Goal: Information Seeking & Learning: Learn about a topic

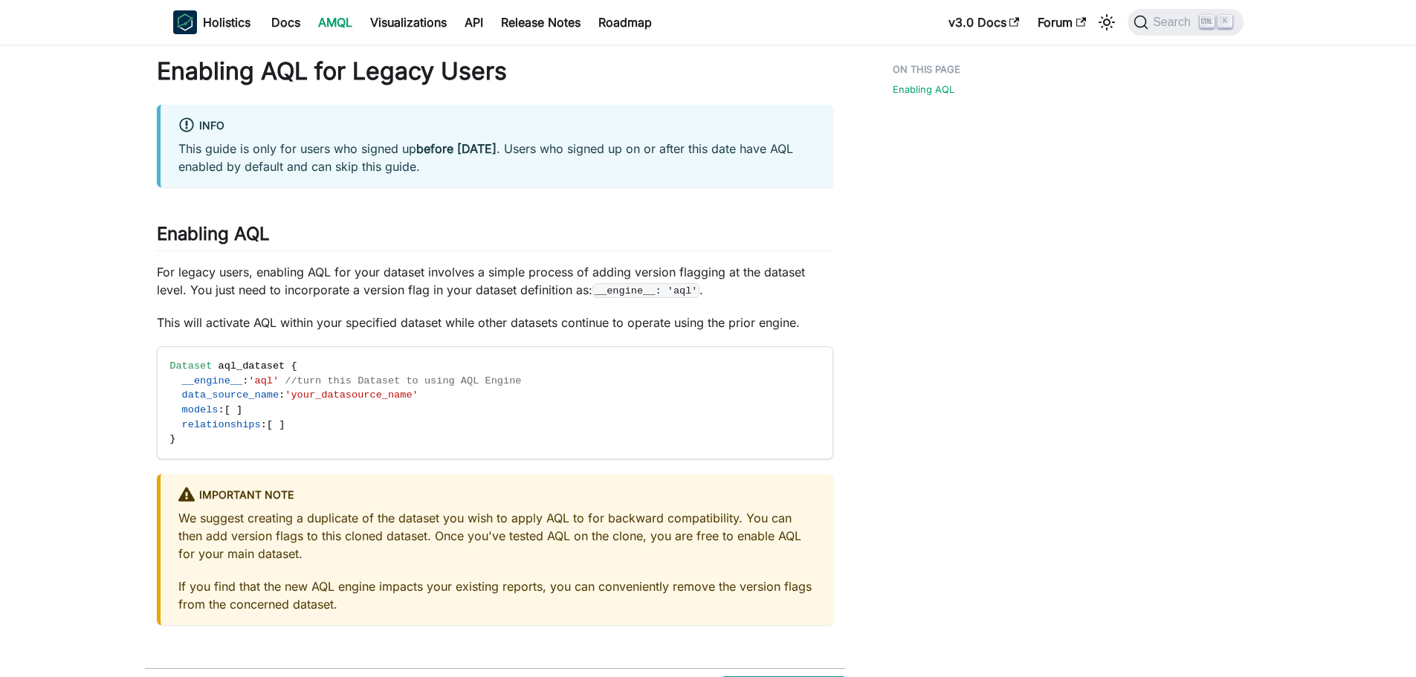
click at [1225, 238] on main "On this page Enabling AQL for Legacy Users info This guide is only for users wh…" at bounding box center [696, 385] width 1393 height 681
click at [1241, 268] on main "On this page Enabling AQL for Legacy Users info This guide is only for users wh…" at bounding box center [696, 385] width 1393 height 681
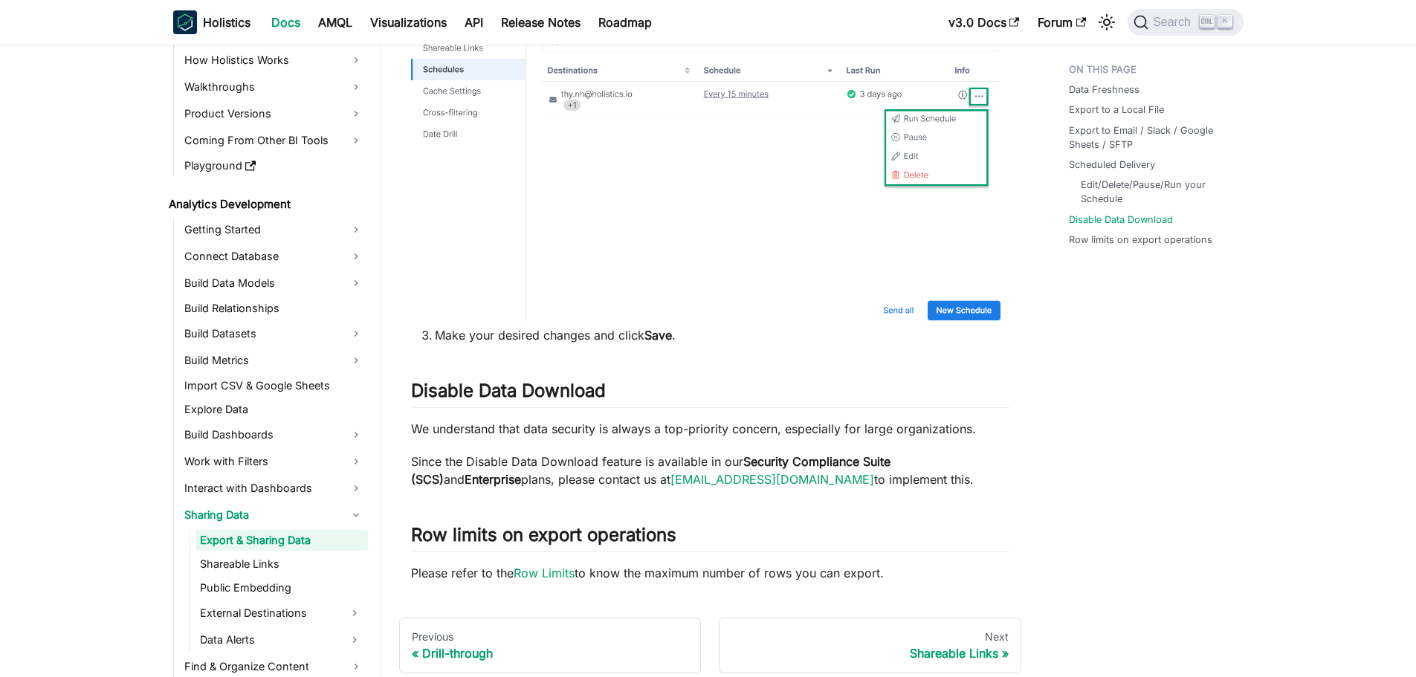
scroll to position [2589, 0]
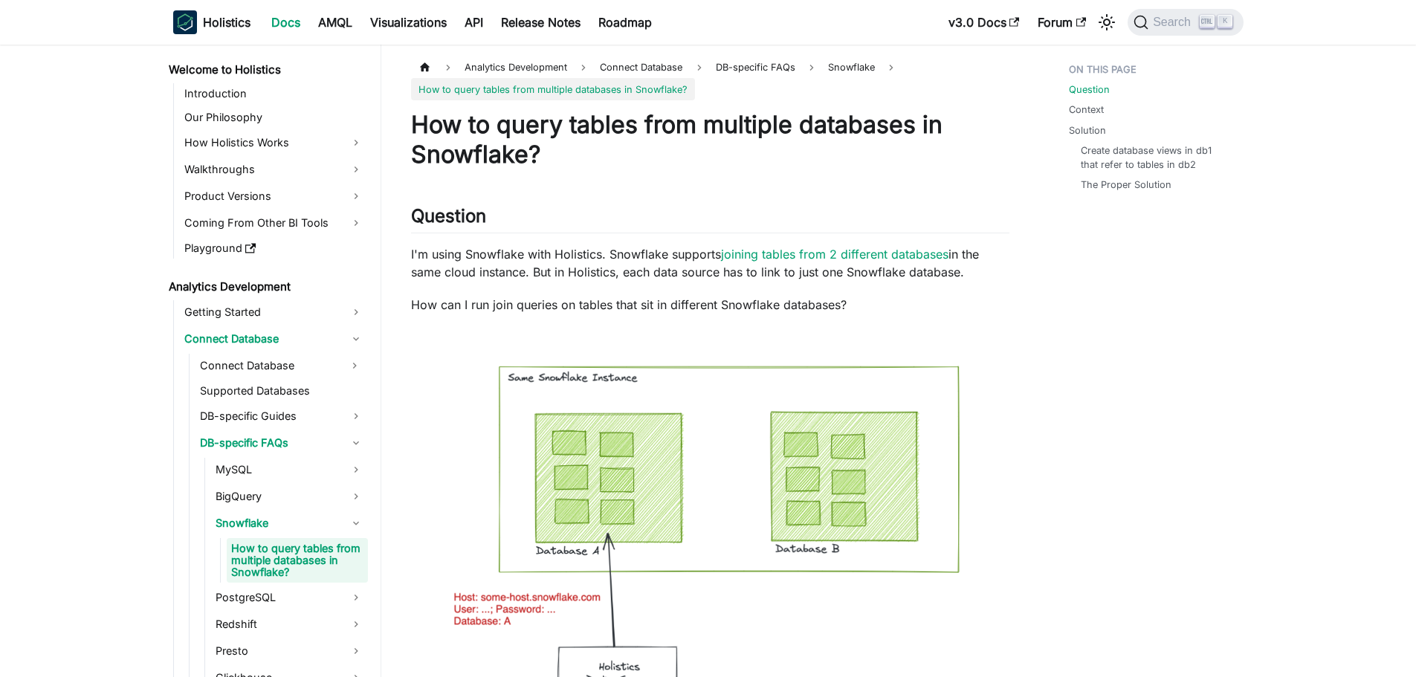
scroll to position [32, 0]
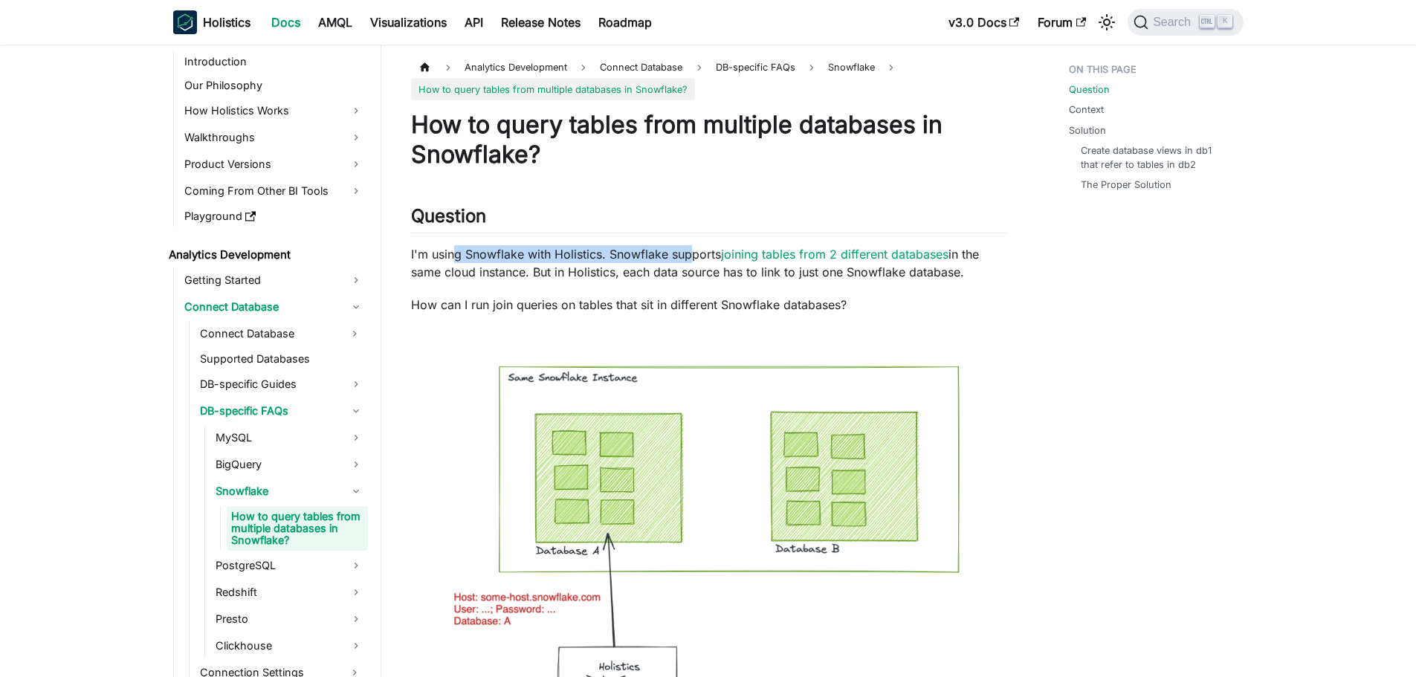
drag, startPoint x: 458, startPoint y: 257, endPoint x: 691, endPoint y: 259, distance: 233.3
click at [691, 259] on p "I'm using Snowflake with Holistics. Snowflake supports joining tables from 2 di…" at bounding box center [710, 263] width 598 height 36
click at [662, 259] on p "I'm using Snowflake with Holistics. Snowflake supports joining tables from 2 di…" at bounding box center [710, 263] width 598 height 36
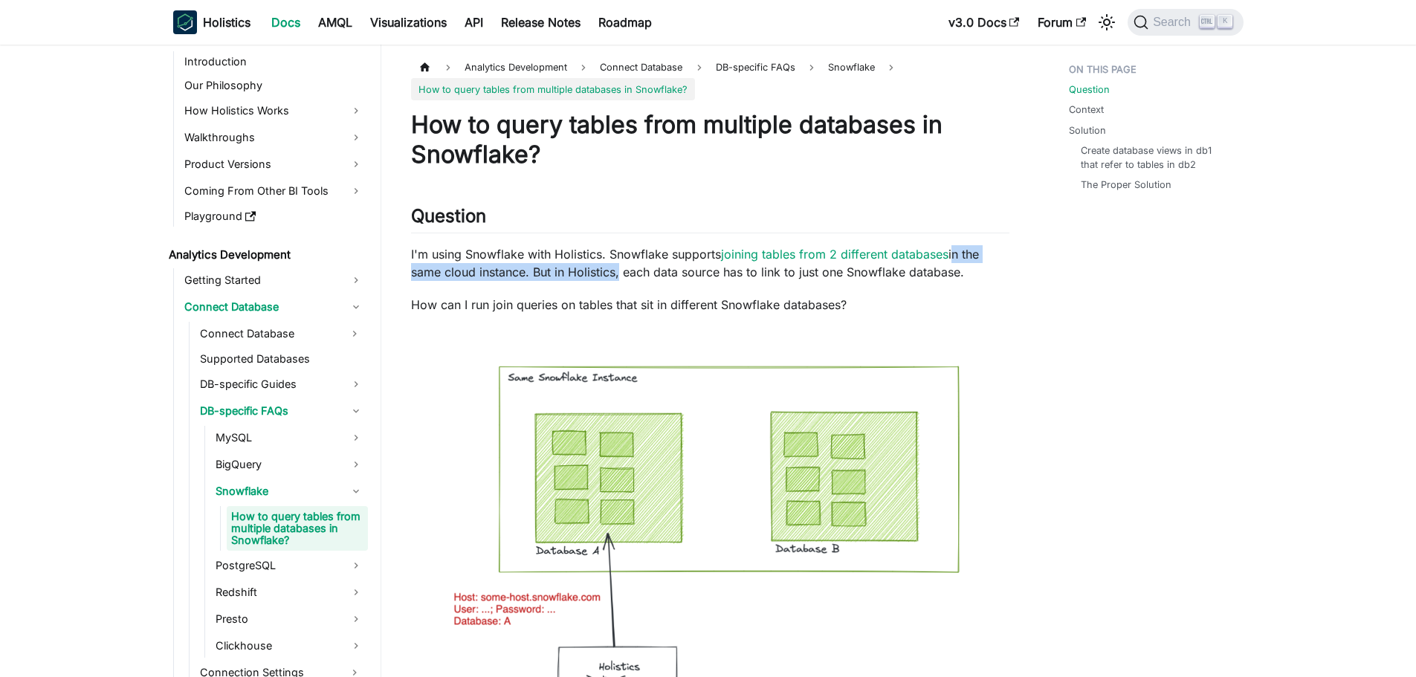
drag, startPoint x: 953, startPoint y: 253, endPoint x: 614, endPoint y: 274, distance: 340.3
click at [614, 274] on p "I'm using Snowflake with Holistics. Snowflake supports joining tables from 2 di…" at bounding box center [710, 263] width 598 height 36
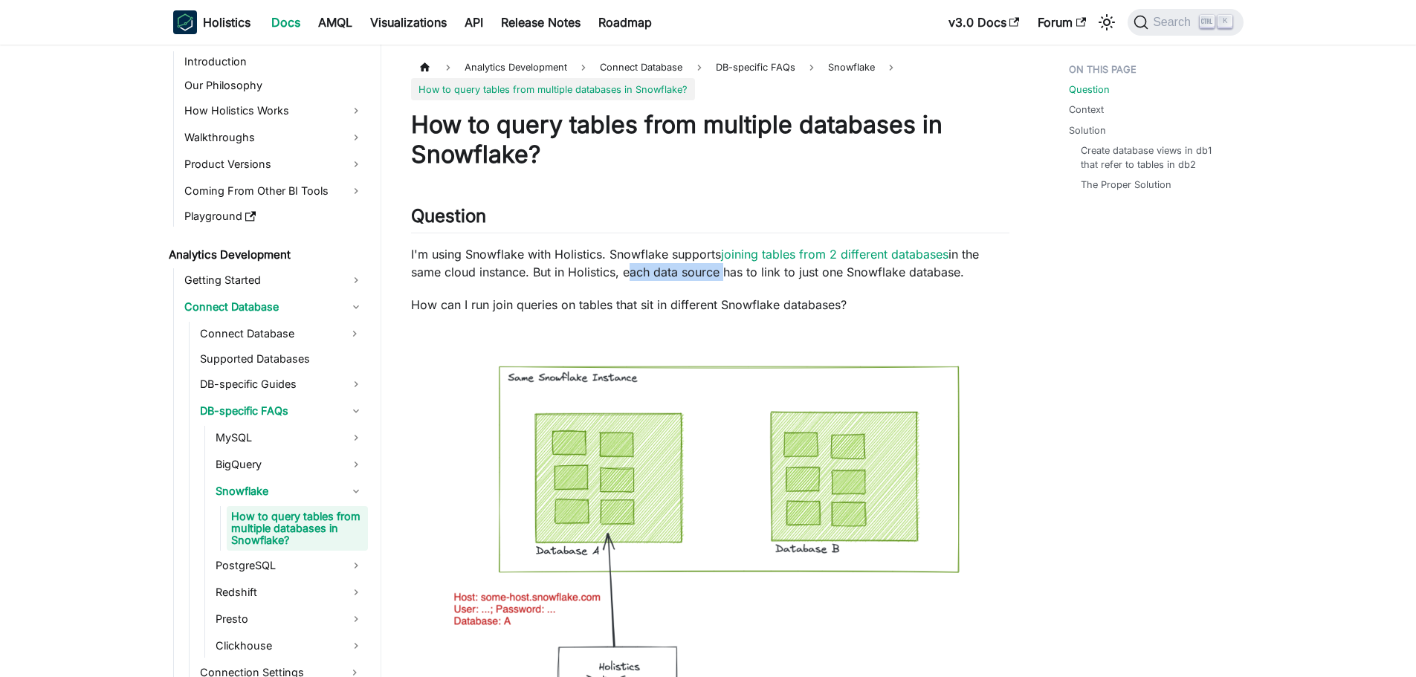
drag, startPoint x: 623, startPoint y: 275, endPoint x: 719, endPoint y: 274, distance: 95.9
click at [719, 274] on p "I'm using Snowflake with Holistics. Snowflake supports joining tables from 2 di…" at bounding box center [710, 263] width 598 height 36
drag, startPoint x: 757, startPoint y: 272, endPoint x: 974, endPoint y: 277, distance: 217.1
click at [974, 277] on p "I'm using Snowflake with Holistics. Snowflake supports joining tables from 2 di…" at bounding box center [710, 263] width 598 height 36
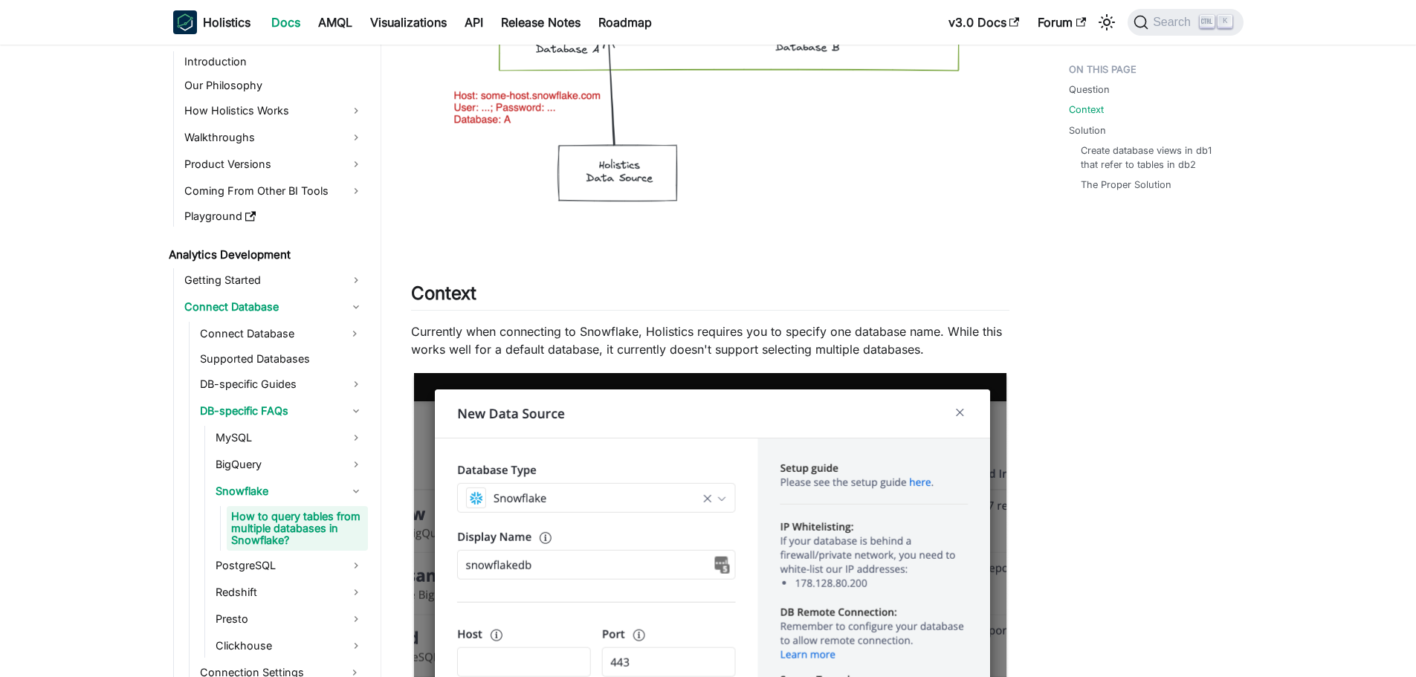
scroll to position [520, 0]
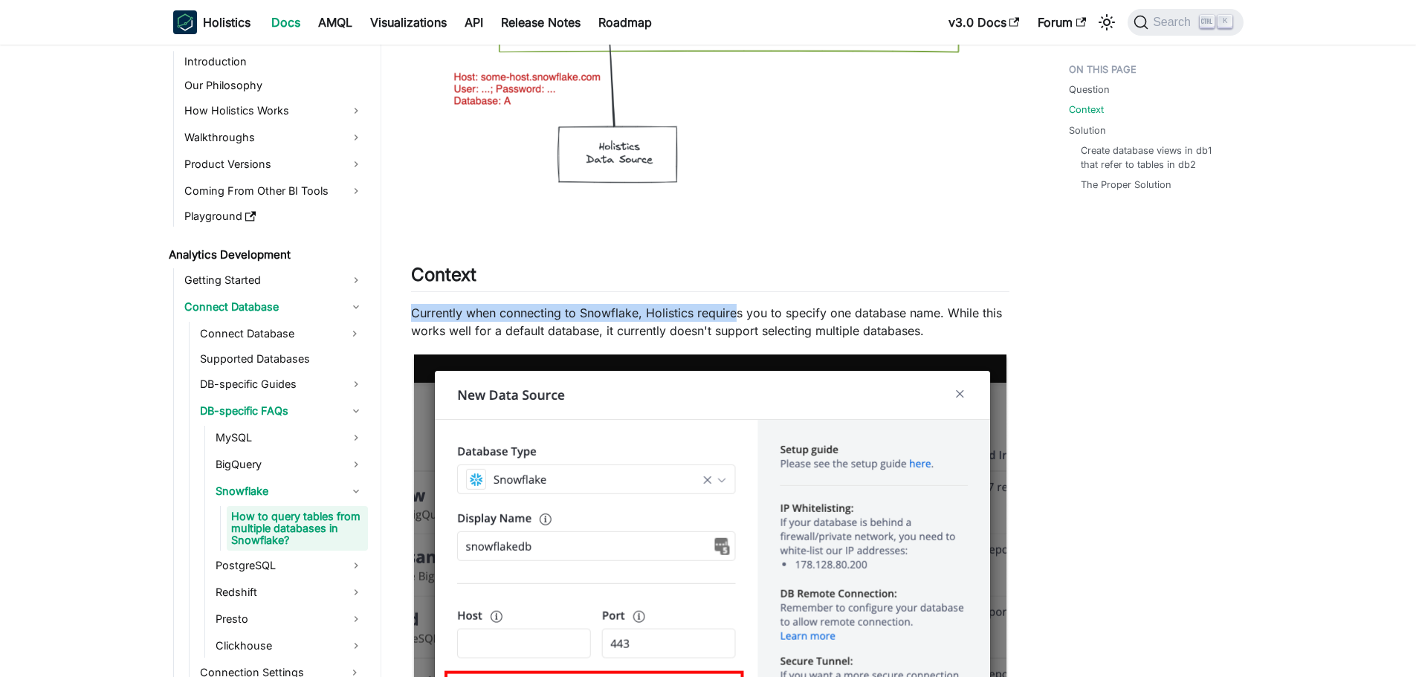
drag, startPoint x: 413, startPoint y: 311, endPoint x: 738, endPoint y: 318, distance: 324.8
click at [738, 318] on p "Currently when connecting to Snowflake, Holistics requires you to specify one d…" at bounding box center [710, 322] width 598 height 36
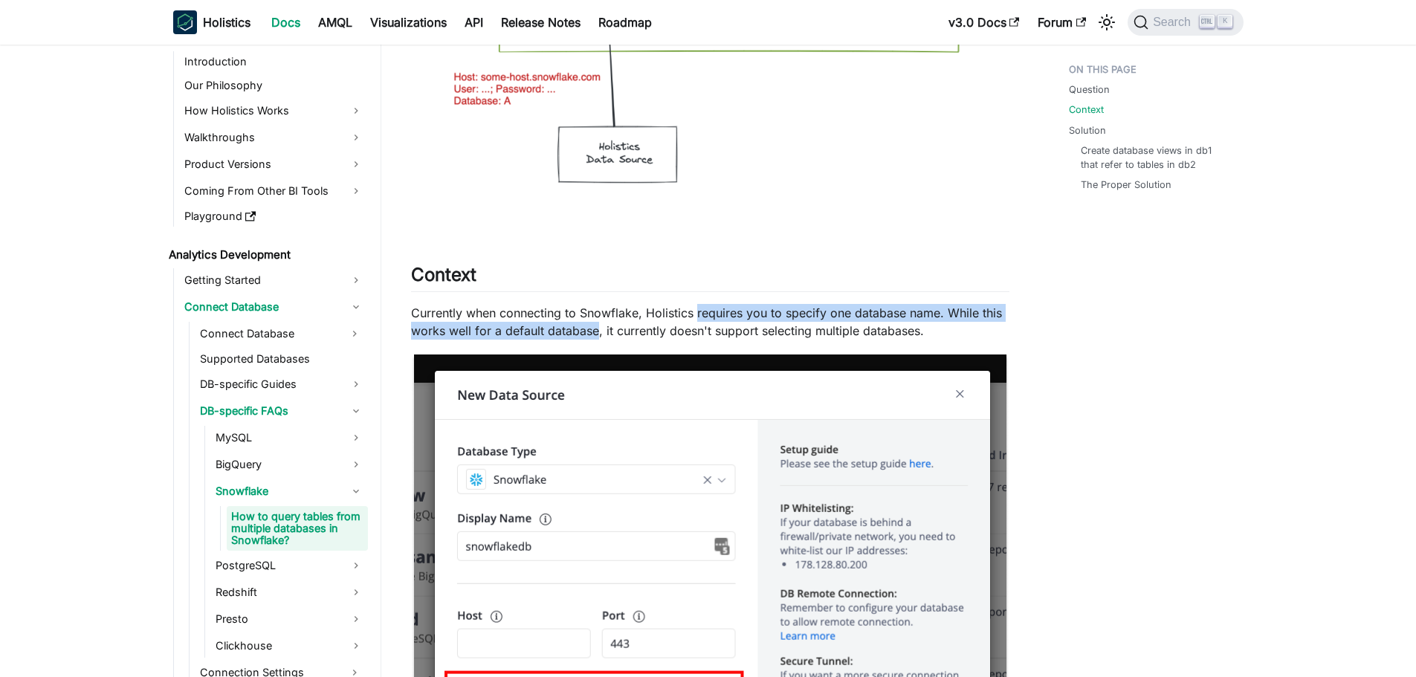
drag, startPoint x: 697, startPoint y: 313, endPoint x: 594, endPoint y: 334, distance: 105.5
click at [594, 334] on p "Currently when connecting to Snowflake, Holistics requires you to specify one d…" at bounding box center [710, 322] width 598 height 36
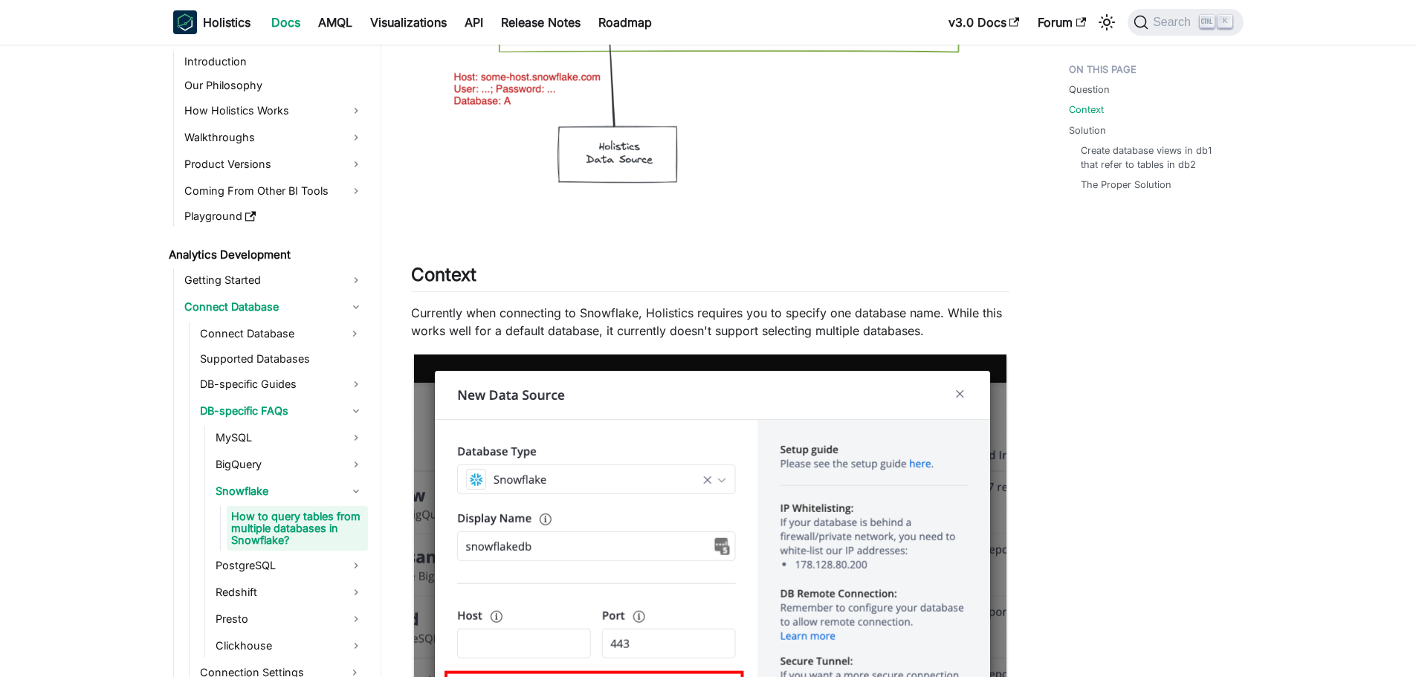
click at [634, 334] on p "Currently when connecting to Snowflake, Holistics requires you to specify one d…" at bounding box center [710, 322] width 598 height 36
drag, startPoint x: 760, startPoint y: 333, endPoint x: 829, endPoint y: 336, distance: 68.4
click at [829, 336] on p "Currently when connecting to Snowflake, Holistics requires you to specify one d…" at bounding box center [710, 322] width 598 height 36
drag, startPoint x: 814, startPoint y: 331, endPoint x: 948, endPoint y: 340, distance: 134.1
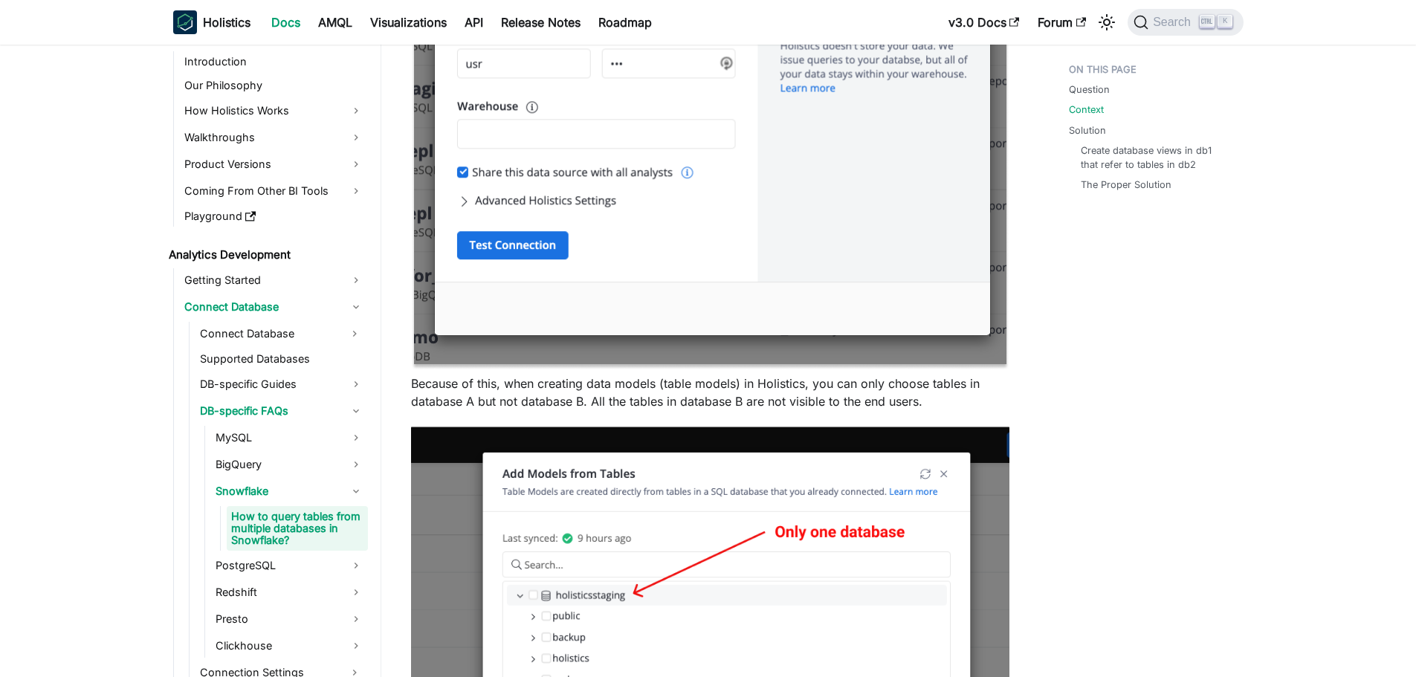
scroll to position [1263, 0]
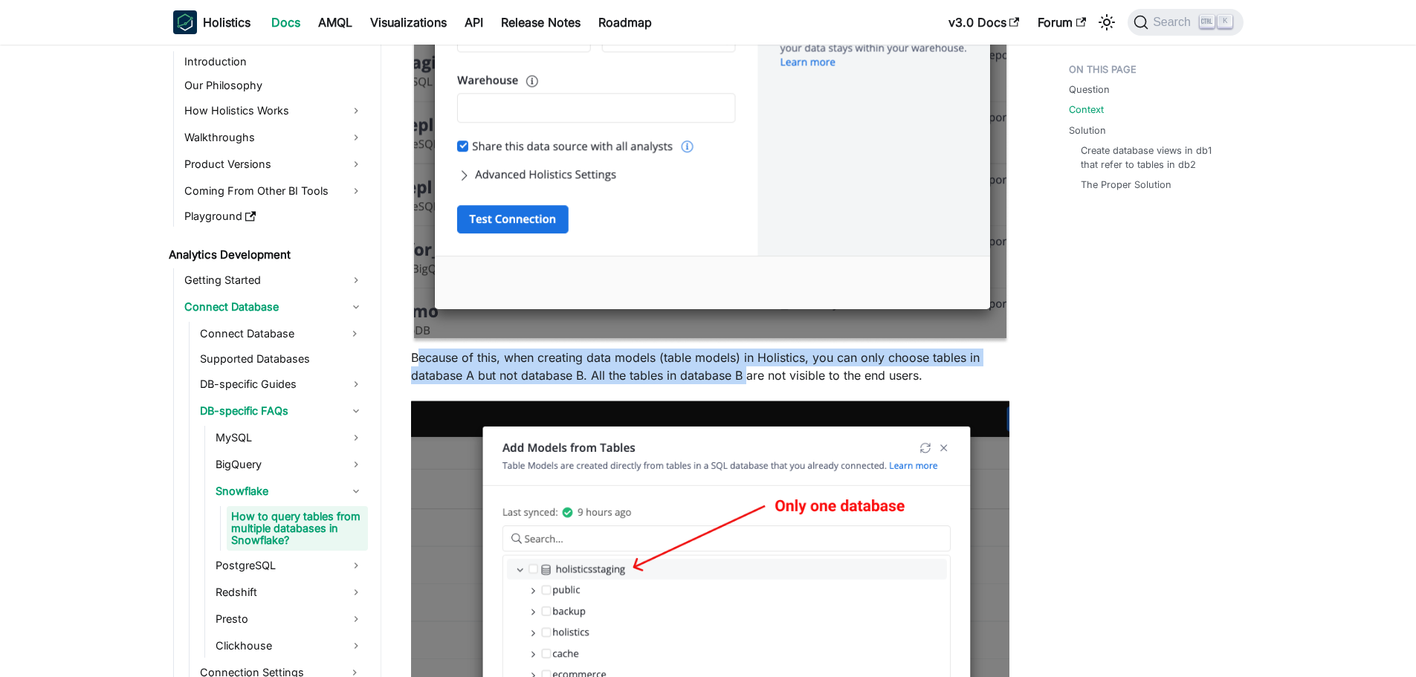
drag, startPoint x: 415, startPoint y: 359, endPoint x: 748, endPoint y: 369, distance: 333.1
click at [748, 369] on p "Because of this, when creating data models (table models) in Holistics, you can…" at bounding box center [710, 367] width 598 height 36
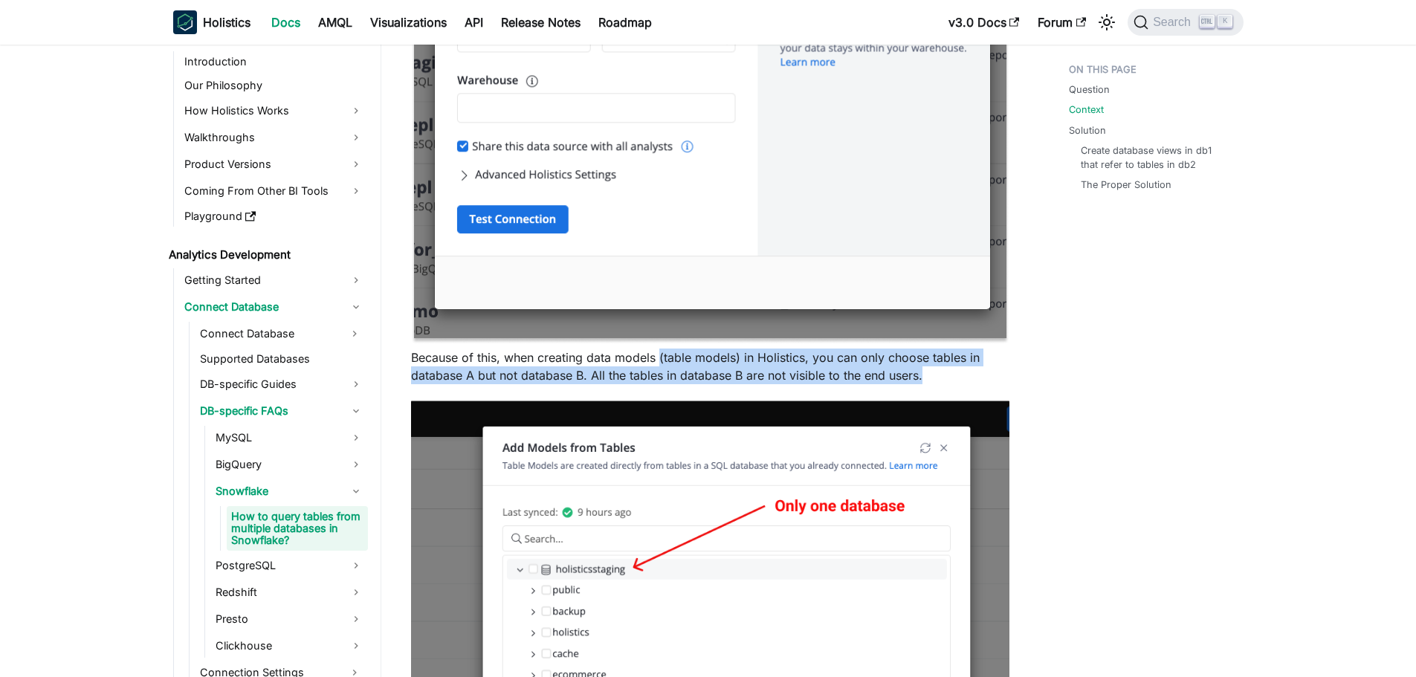
drag, startPoint x: 659, startPoint y: 358, endPoint x: 985, endPoint y: 366, distance: 326.3
click at [985, 366] on p "Because of this, when creating data models (table models) in Holistics, you can…" at bounding box center [710, 367] width 598 height 36
click at [986, 373] on p "Because of this, when creating data models (table models) in Holistics, you can…" at bounding box center [710, 367] width 598 height 36
drag, startPoint x: 915, startPoint y: 379, endPoint x: 398, endPoint y: 362, distance: 516.8
click at [398, 363] on div "Analytics Development Connect Database DB-specific FAQs Snowflake How to query …" at bounding box center [710, 238] width 658 height 2890
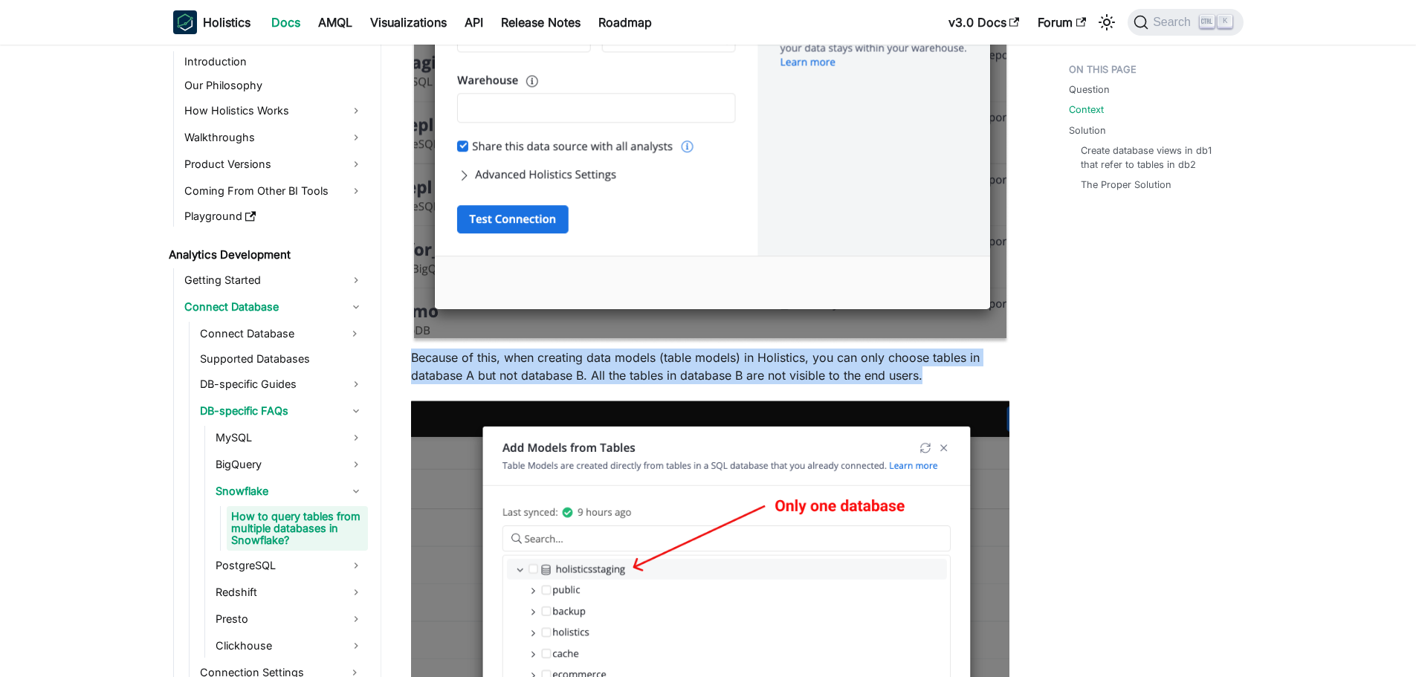
click at [427, 360] on p "Because of this, when creating data models (table models) in Holistics, you can…" at bounding box center [710, 367] width 598 height 36
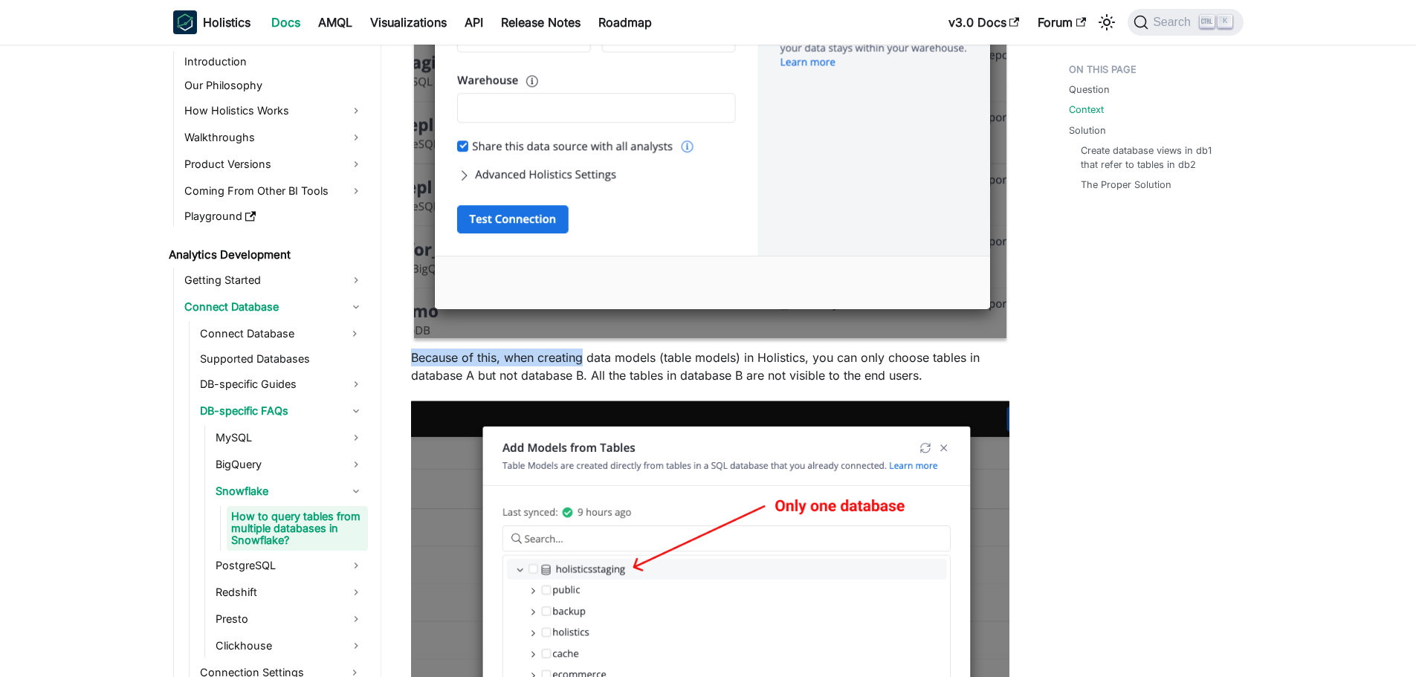
drag, startPoint x: 413, startPoint y: 355, endPoint x: 583, endPoint y: 363, distance: 169.6
click at [583, 363] on p "Because of this, when creating data models (table models) in Holistics, you can…" at bounding box center [710, 367] width 598 height 36
drag, startPoint x: 588, startPoint y: 362, endPoint x: 739, endPoint y: 360, distance: 150.9
click at [739, 360] on p "Because of this, when creating data models (table models) in Holistics, you can…" at bounding box center [710, 367] width 598 height 36
drag, startPoint x: 744, startPoint y: 357, endPoint x: 803, endPoint y: 358, distance: 59.5
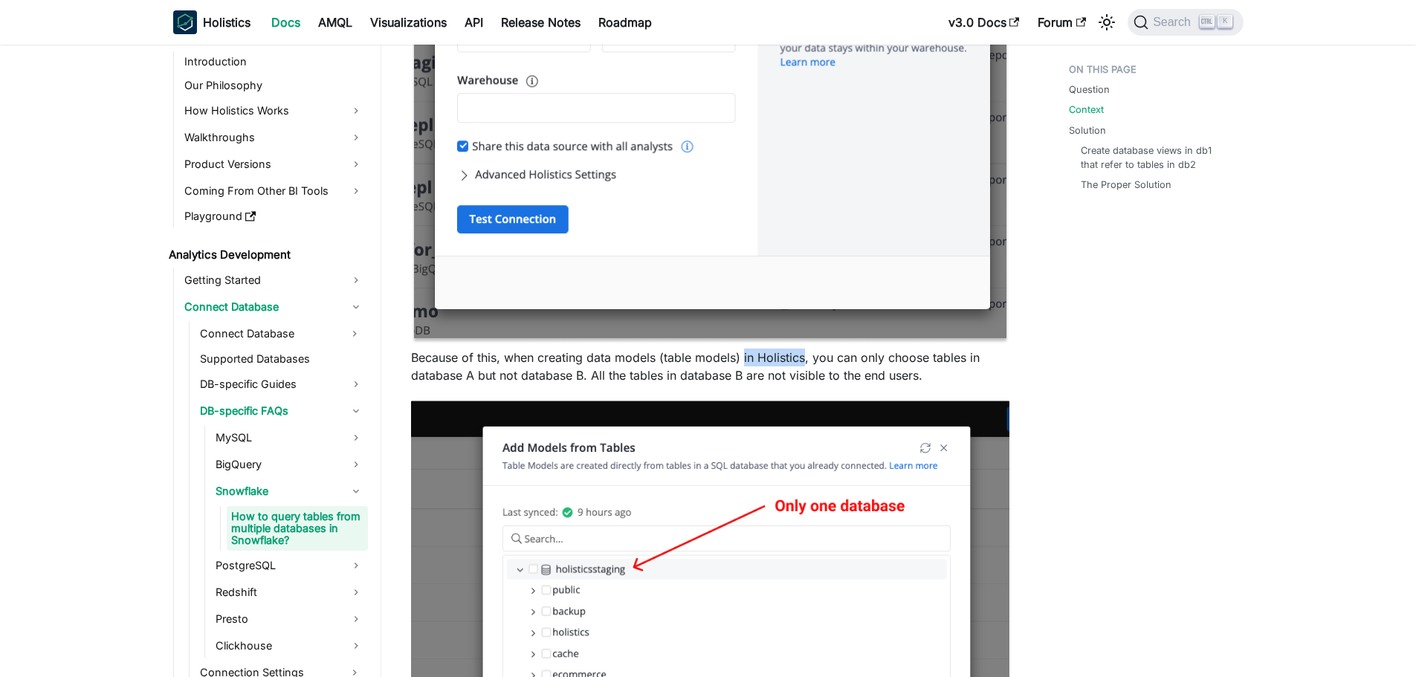
click at [803, 358] on p "Because of this, when creating data models (table models) in Holistics, you can…" at bounding box center [710, 367] width 598 height 36
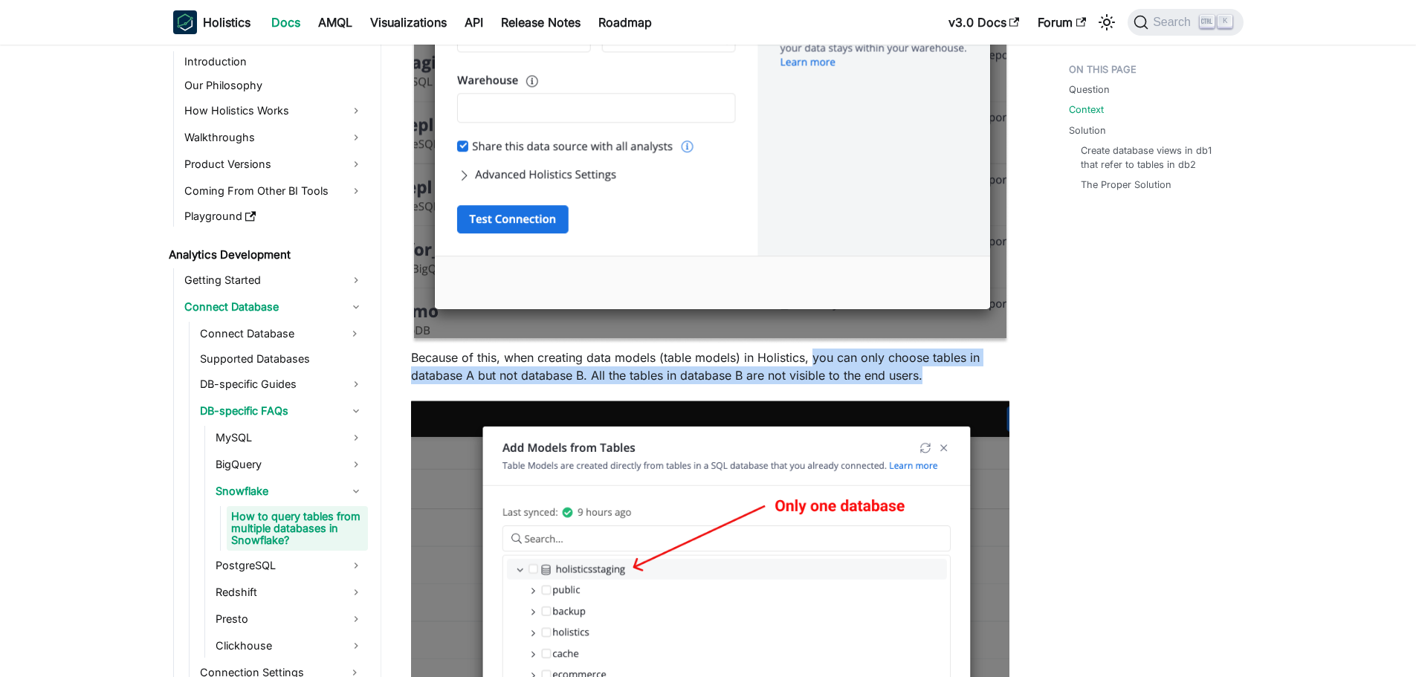
drag, startPoint x: 811, startPoint y: 360, endPoint x: 969, endPoint y: 375, distance: 158.3
click at [969, 375] on p "Because of this, when creating data models (table models) in Holistics, you can…" at bounding box center [710, 367] width 598 height 36
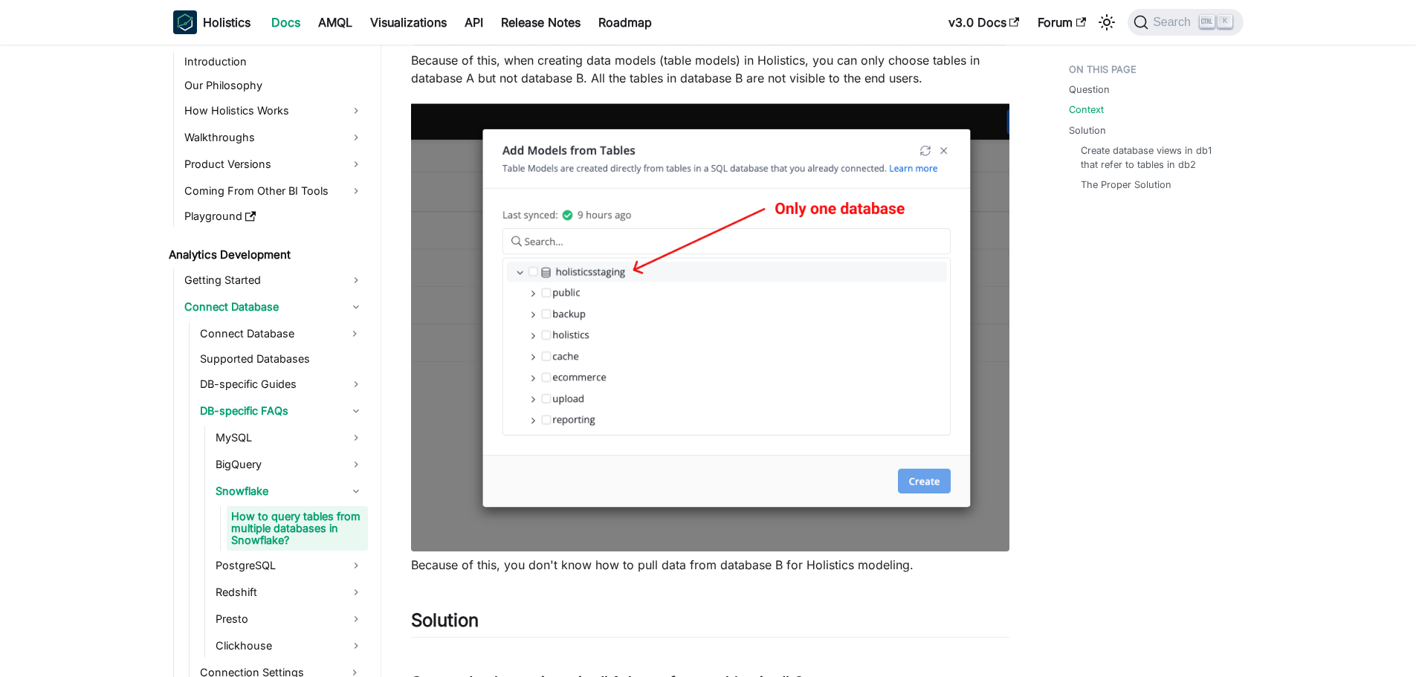
scroll to position [1709, 0]
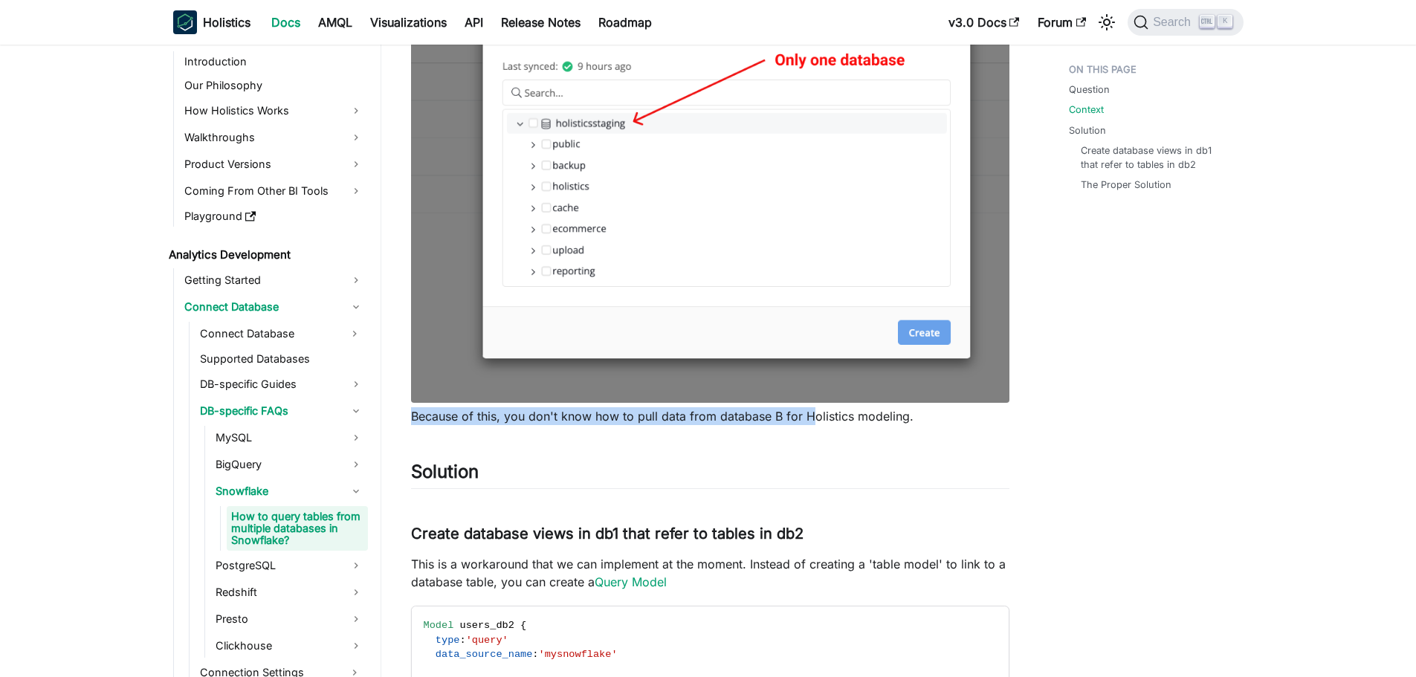
drag, startPoint x: 404, startPoint y: 418, endPoint x: 813, endPoint y: 420, distance: 409.5
click at [847, 420] on p "Because of this, you don't know how to pull data from database B for Holistics …" at bounding box center [710, 416] width 598 height 18
drag, startPoint x: 774, startPoint y: 418, endPoint x: 948, endPoint y: 419, distance: 173.9
click at [948, 419] on p "Because of this, you don't know how to pull data from database B for Holistics …" at bounding box center [710, 416] width 598 height 18
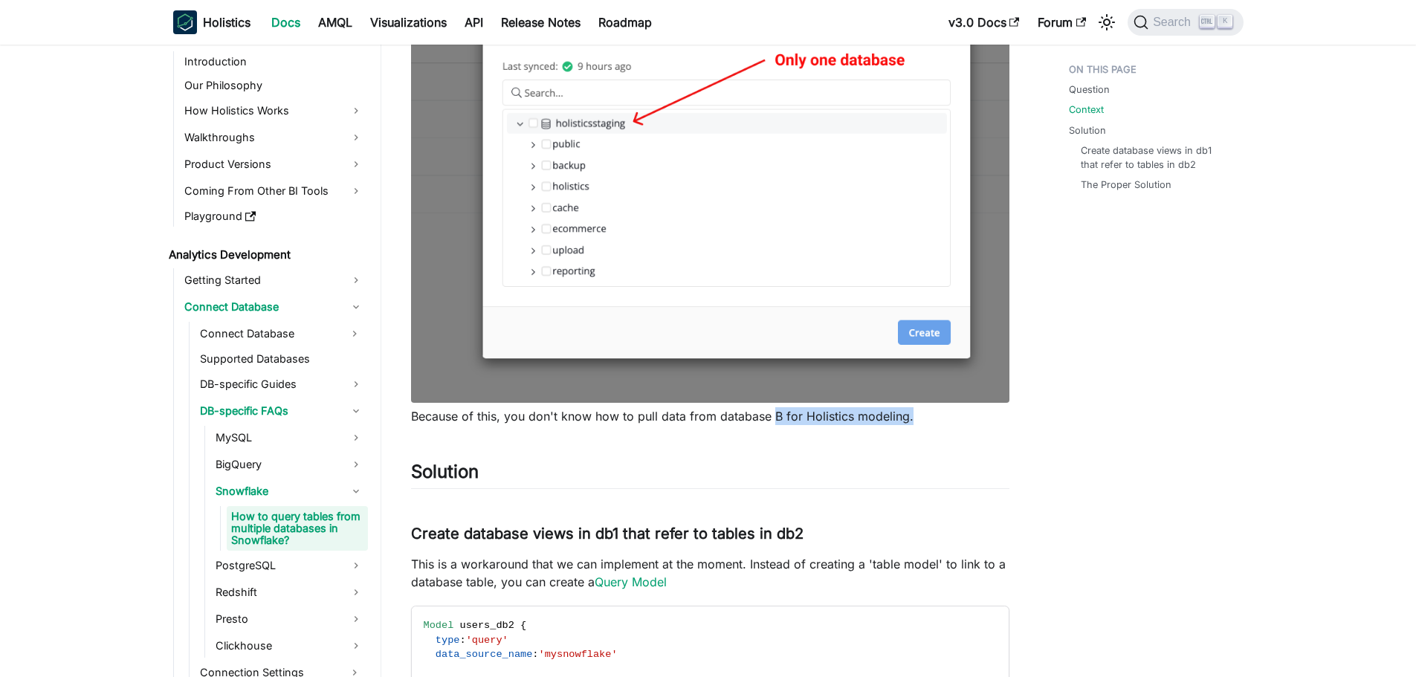
click at [948, 419] on p "Because of this, you don't know how to pull data from database B for Holistics …" at bounding box center [710, 416] width 598 height 18
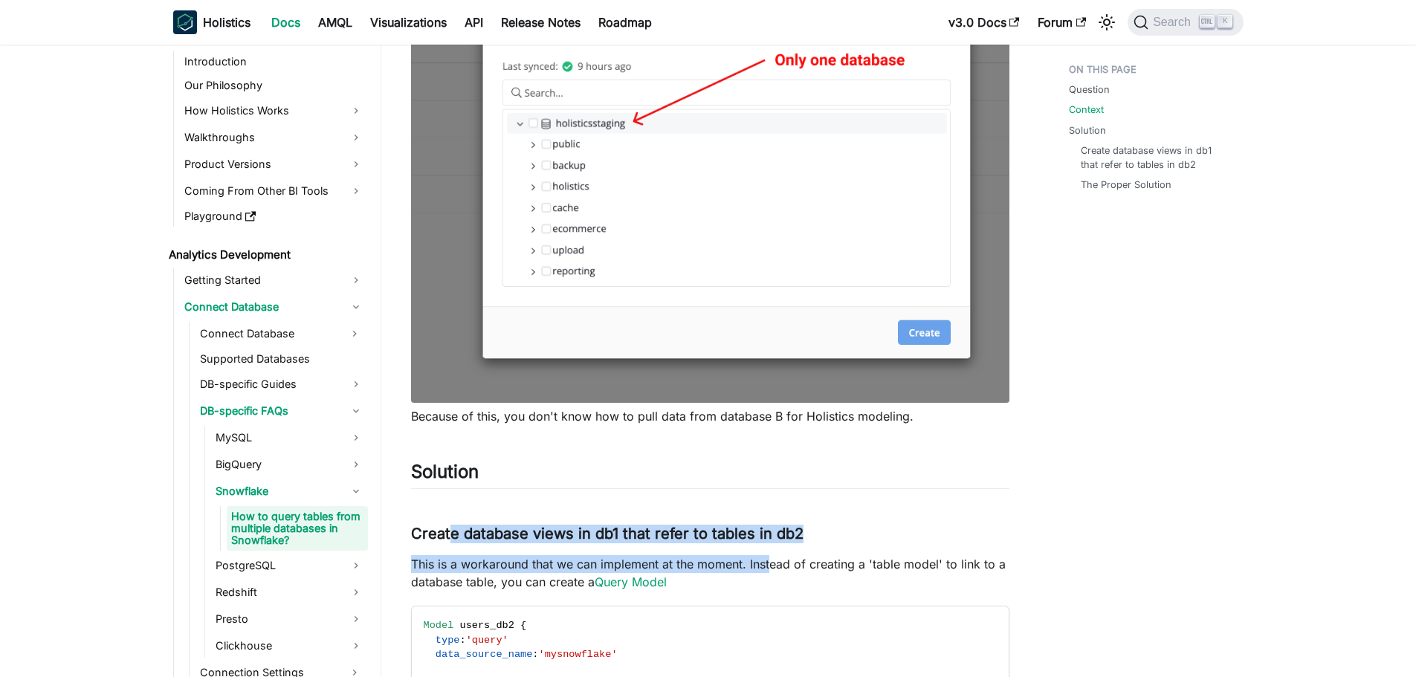
drag, startPoint x: 480, startPoint y: 537, endPoint x: 838, endPoint y: 568, distance: 359.5
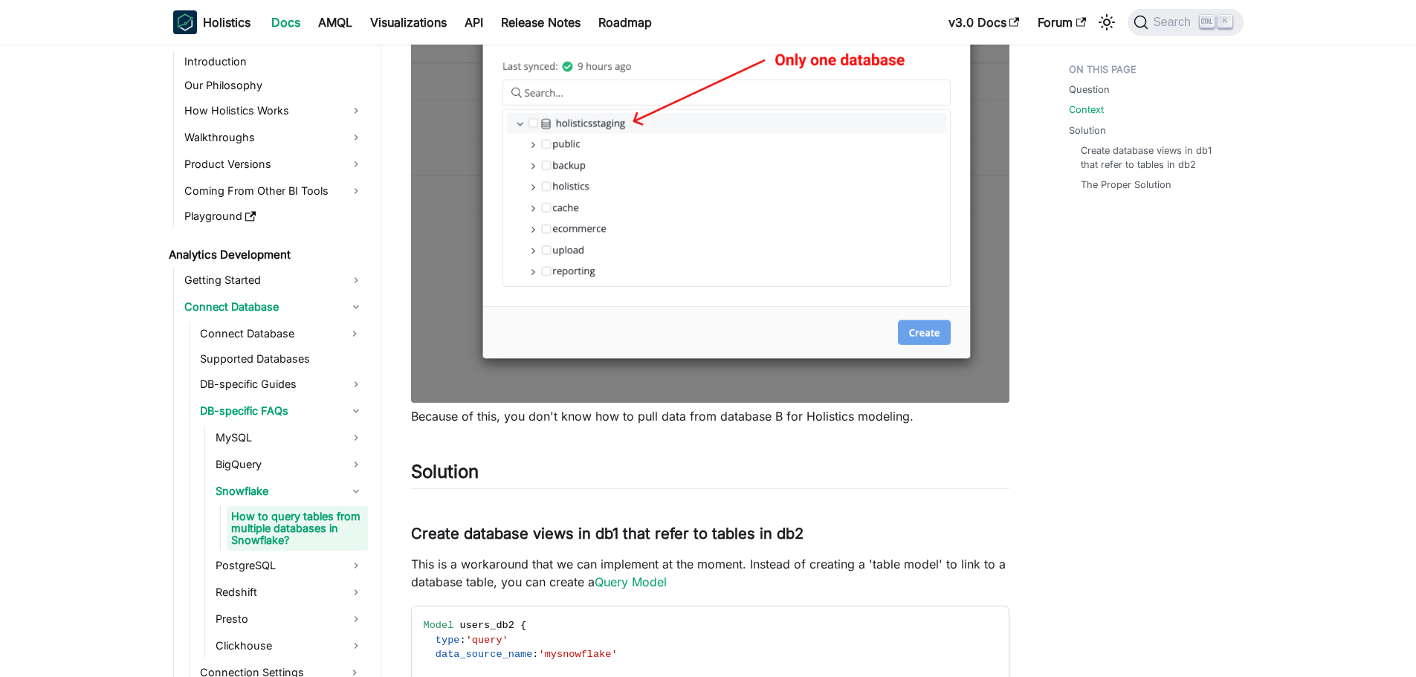
click at [842, 568] on p "This is a workaround that we can implement at the moment. Instead of creating a…" at bounding box center [710, 573] width 598 height 36
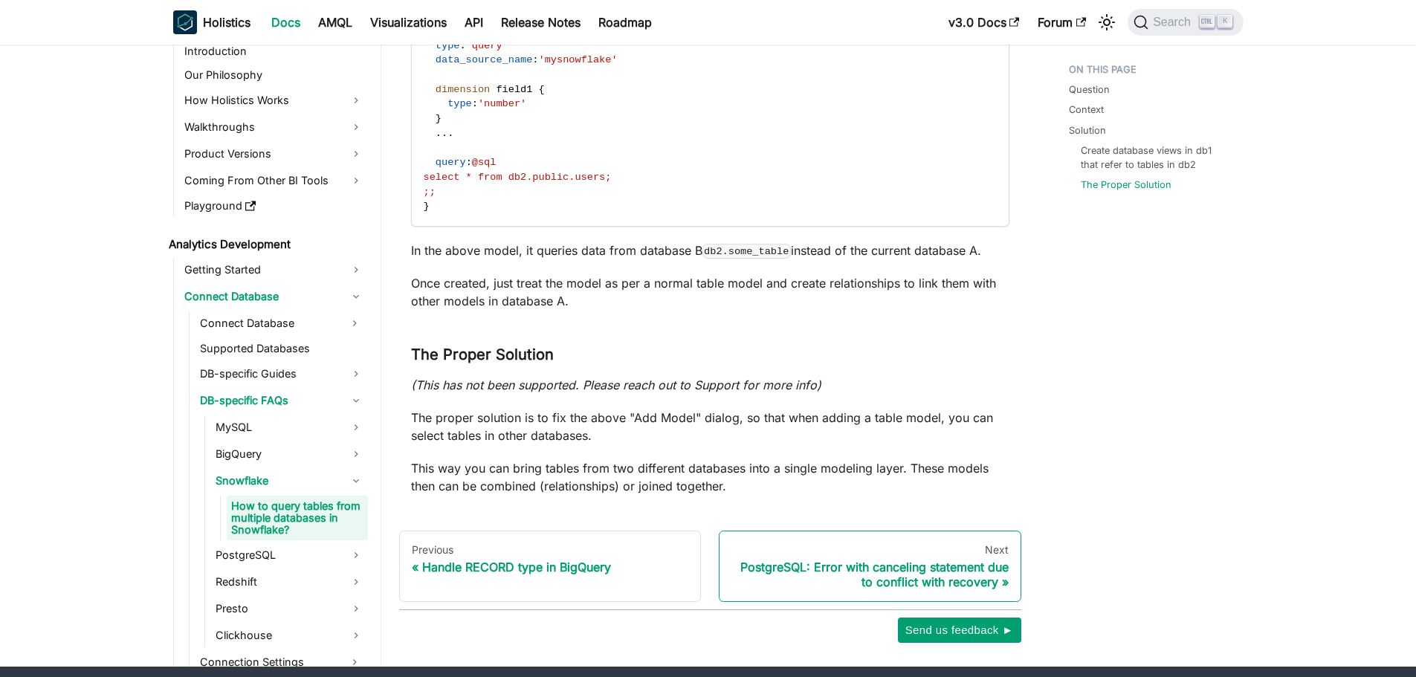
scroll to position [2359, 0]
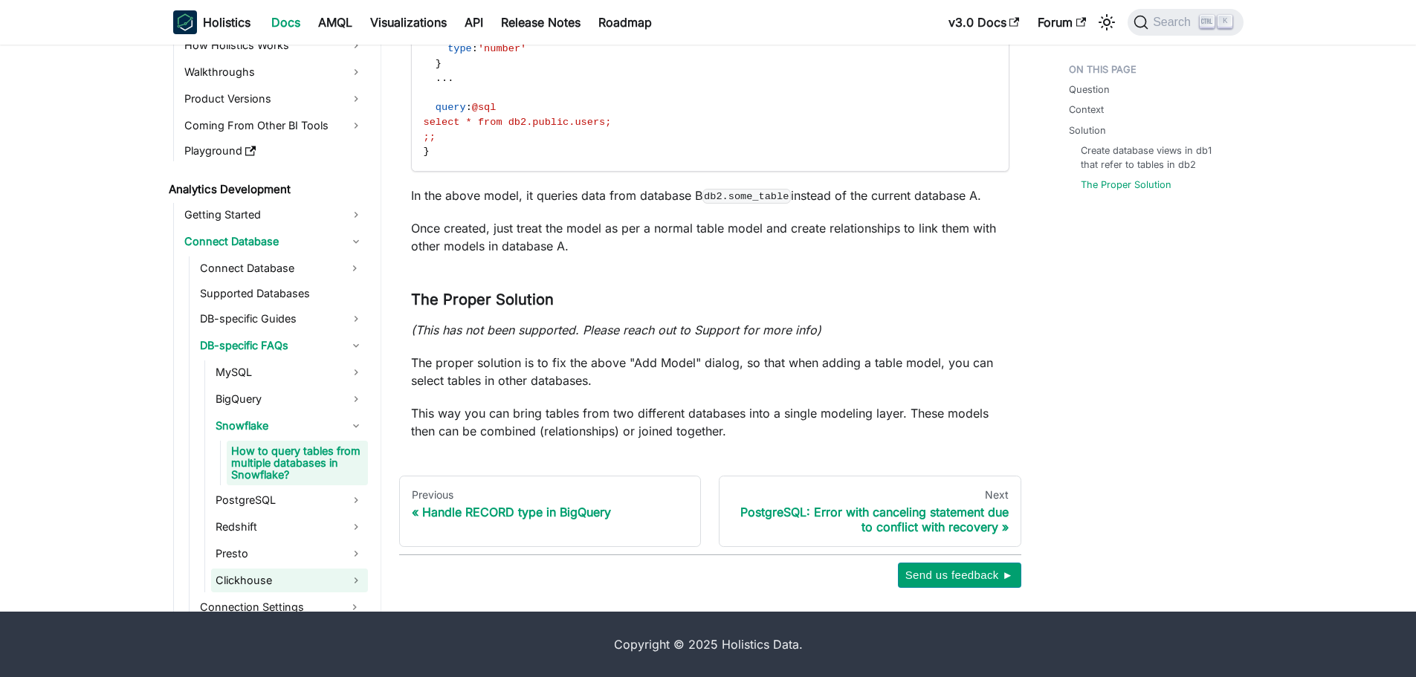
click at [270, 580] on link "Clickhouse" at bounding box center [289, 580] width 157 height 24
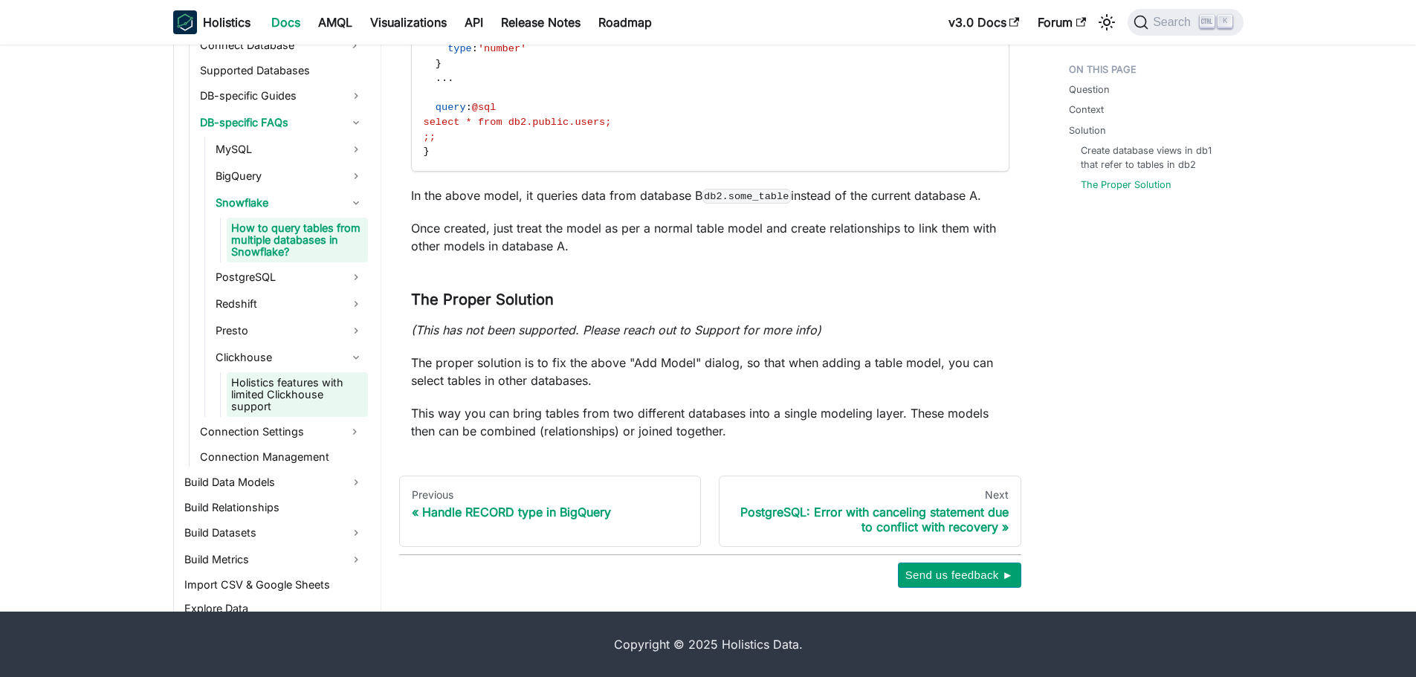
click at [285, 392] on link "Holistics features with limited Clickhouse support" at bounding box center [297, 394] width 141 height 45
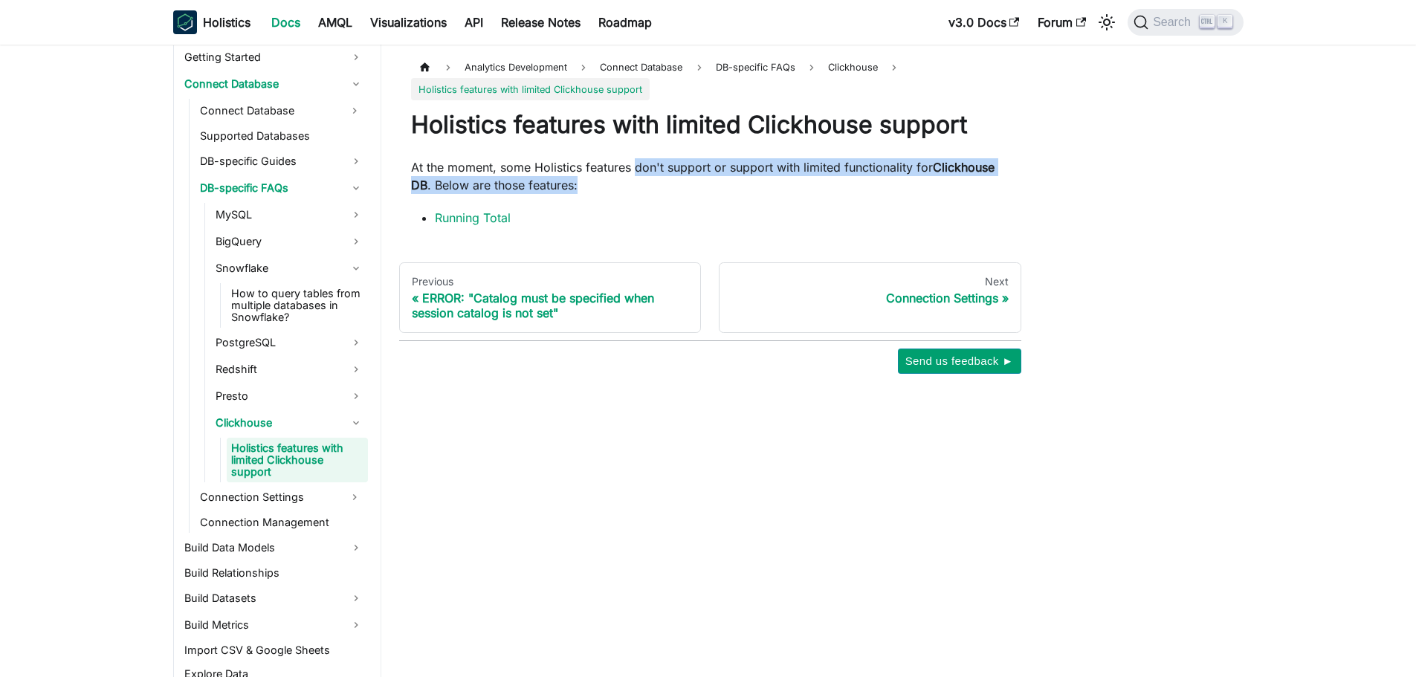
drag, startPoint x: 635, startPoint y: 166, endPoint x: 698, endPoint y: 176, distance: 63.9
click at [698, 176] on p "At the moment, some Holistics features don't support or support with limited fu…" at bounding box center [710, 176] width 598 height 36
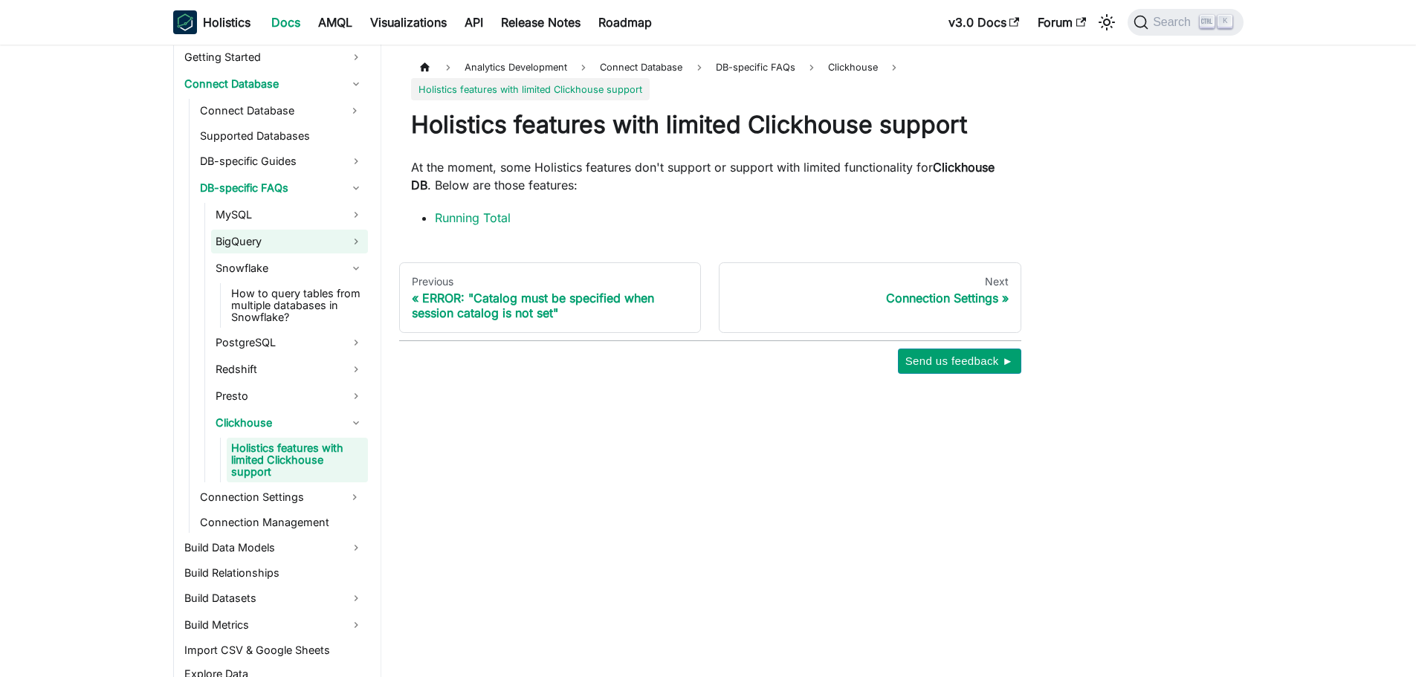
click at [256, 242] on link "BigQuery" at bounding box center [289, 242] width 157 height 24
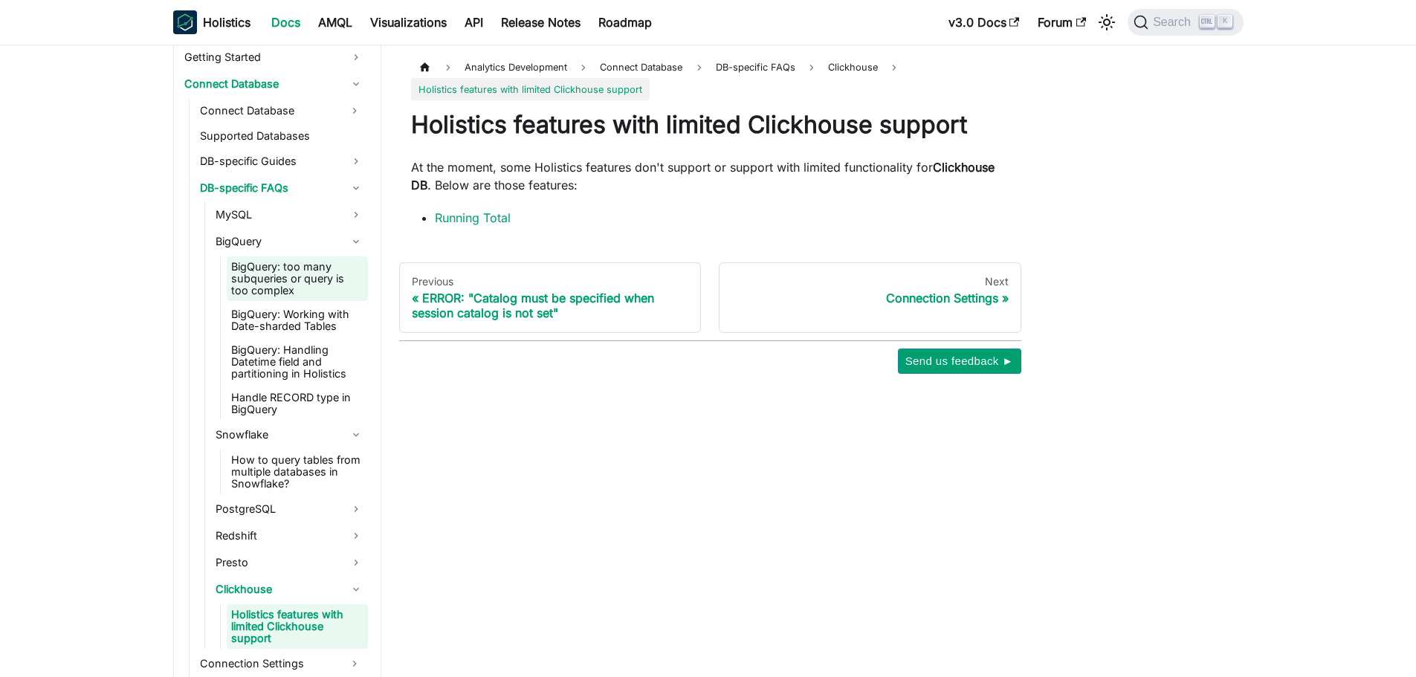
click at [305, 281] on link "BigQuery: too many subqueries or query is too complex" at bounding box center [297, 278] width 141 height 45
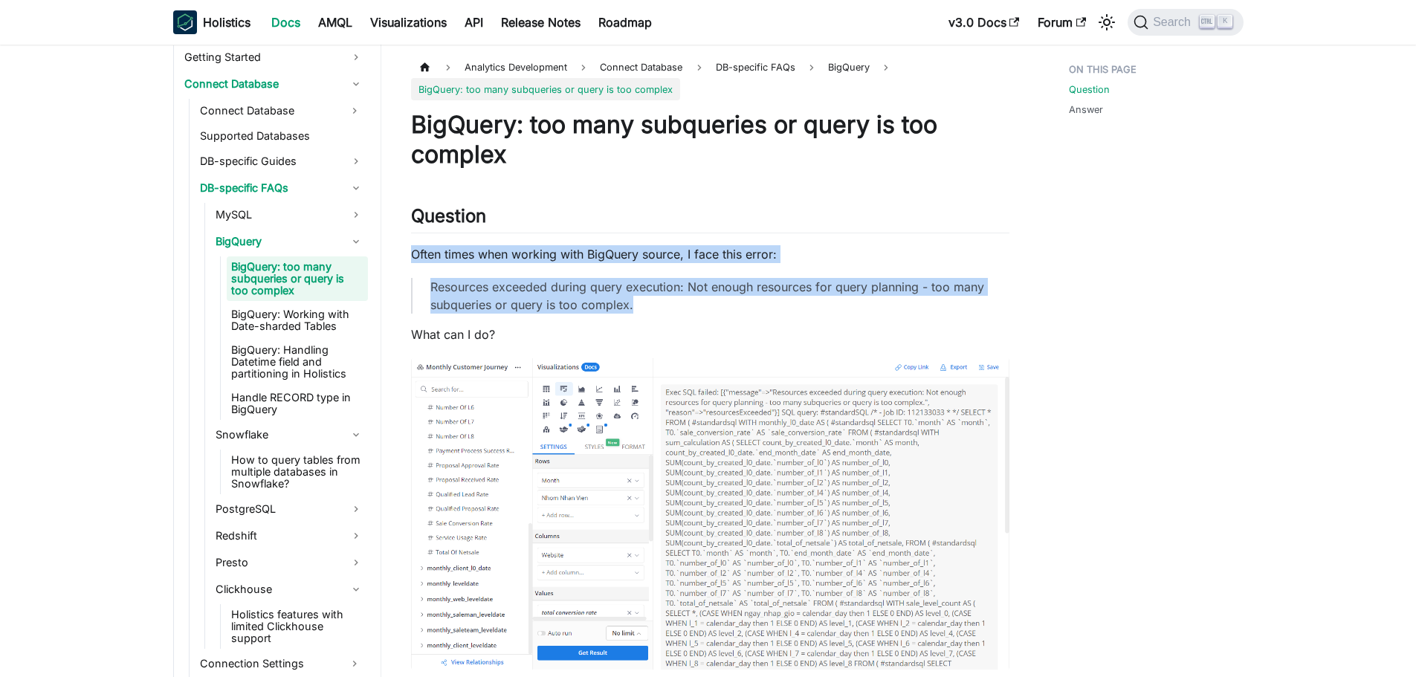
drag, startPoint x: 409, startPoint y: 253, endPoint x: 718, endPoint y: 307, distance: 313.1
click at [718, 307] on article "Analytics Development Connect Database DB-specific FAQs BigQuery BigQuery: too …" at bounding box center [710, 516] width 622 height 920
click at [718, 307] on p "Resources exceeded during query execution: Not enough resources for query plann…" at bounding box center [710, 296] width 561 height 36
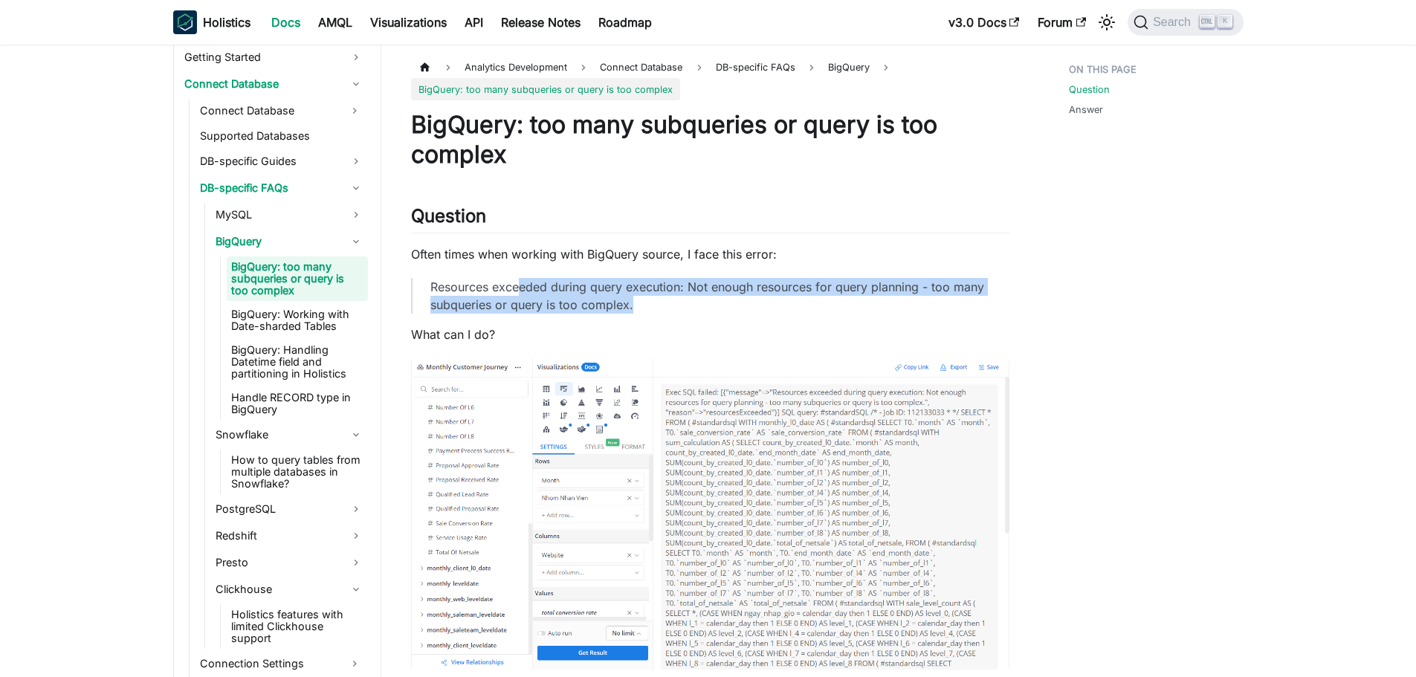
drag, startPoint x: 651, startPoint y: 308, endPoint x: 522, endPoint y: 291, distance: 130.4
click at [522, 291] on p "Resources exceeded during query execution: Not enough resources for query plann…" at bounding box center [710, 296] width 561 height 36
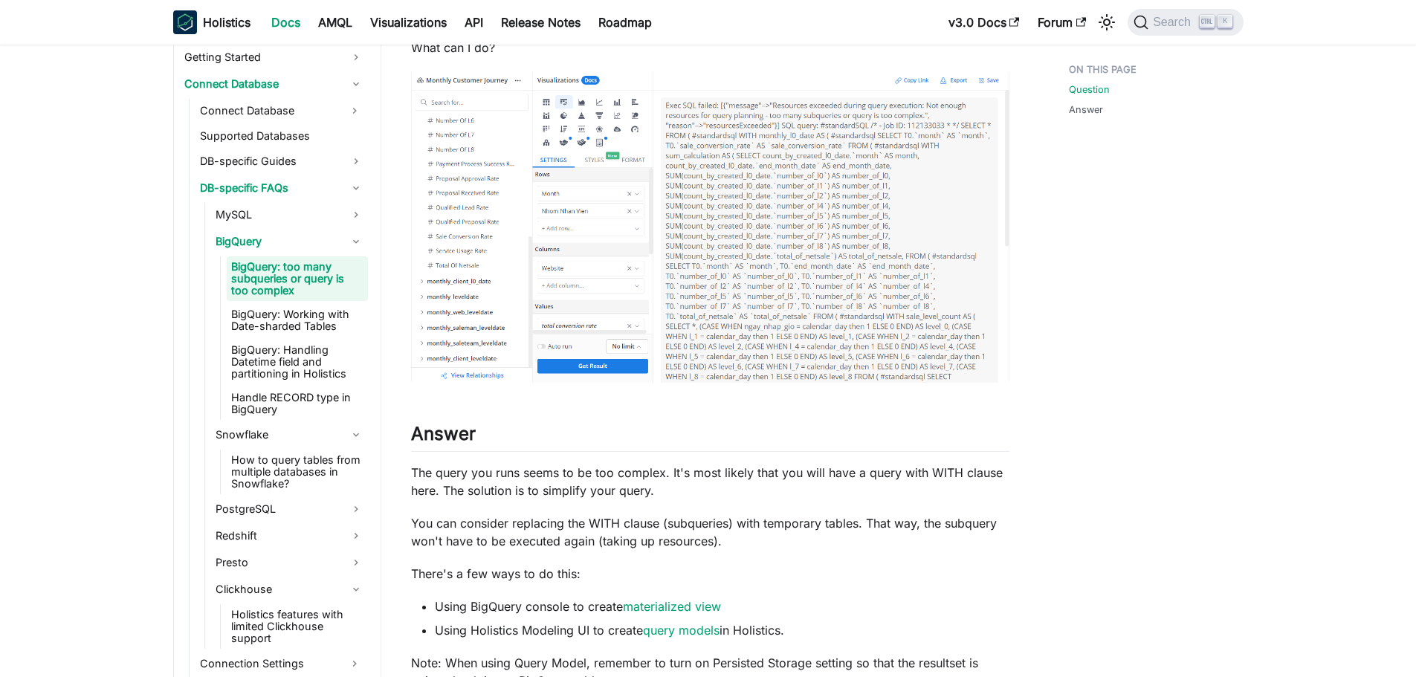
scroll to position [297, 0]
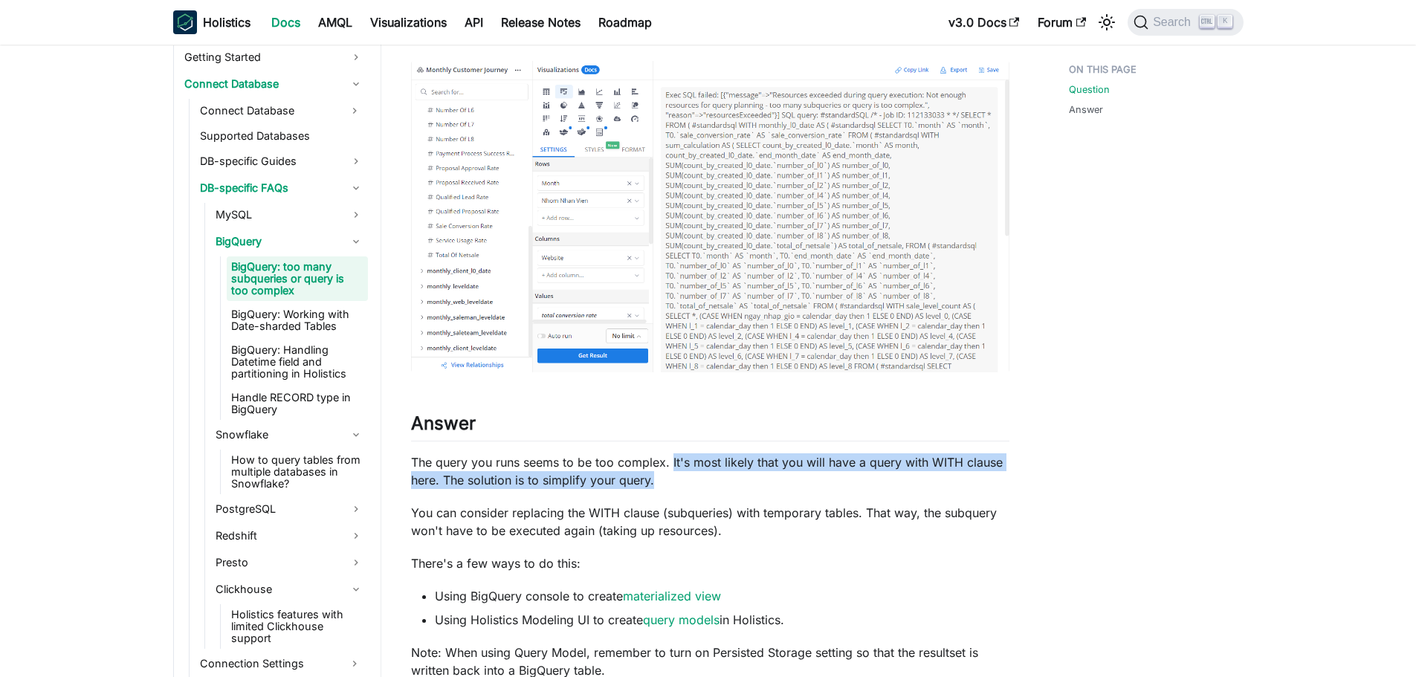
drag, startPoint x: 731, startPoint y: 463, endPoint x: 986, endPoint y: 472, distance: 255.0
click at [986, 472] on p "The query you runs seems to be too complex. It's most likely that you will have…" at bounding box center [710, 471] width 598 height 36
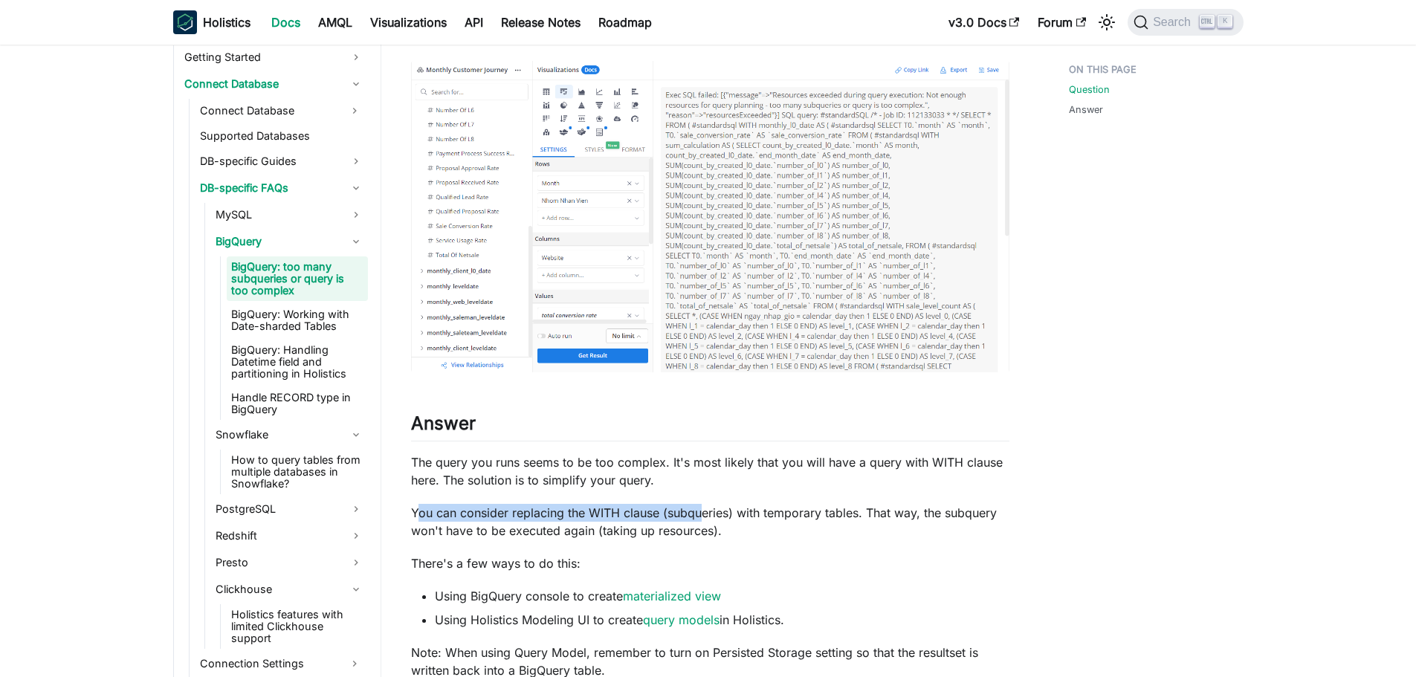
drag, startPoint x: 664, startPoint y: 501, endPoint x: 420, endPoint y: 500, distance: 244.5
click at [420, 500] on div "BigQuery: too many subqueries or query is too complex Question ​ Often times wh…" at bounding box center [710, 246] width 598 height 866
click at [467, 524] on p "You can consider replacing the WITH clause (subqueries) with temporary tables. …" at bounding box center [710, 522] width 598 height 36
drag, startPoint x: 511, startPoint y: 511, endPoint x: 861, endPoint y: 514, distance: 350.0
click at [861, 514] on p "You can consider replacing the WITH clause (subqueries) with temporary tables. …" at bounding box center [710, 522] width 598 height 36
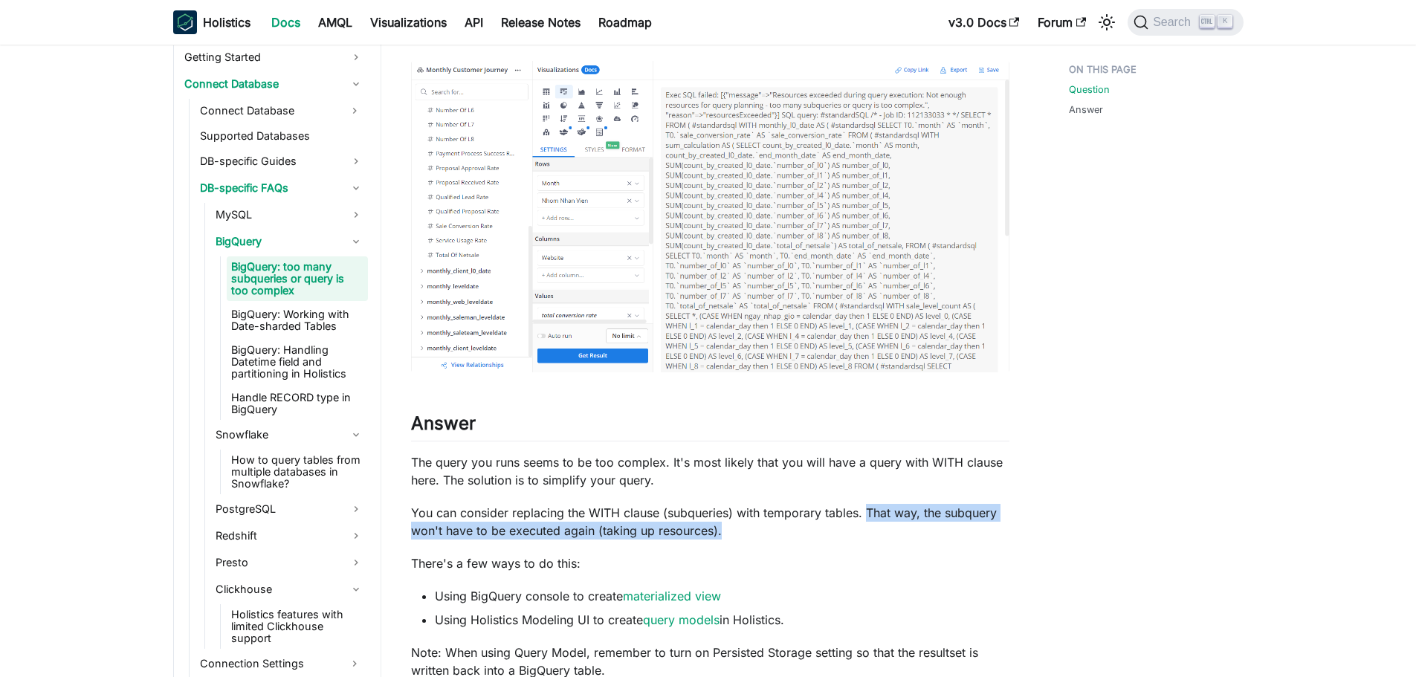
drag, startPoint x: 868, startPoint y: 514, endPoint x: 783, endPoint y: 528, distance: 85.9
click at [783, 528] on p "You can consider replacing the WITH clause (subqueries) with temporary tables. …" at bounding box center [710, 522] width 598 height 36
drag, startPoint x: 748, startPoint y: 531, endPoint x: 501, endPoint y: 529, distance: 247.5
click at [482, 528] on p "You can consider replacing the WITH clause (subqueries) with temporary tables. …" at bounding box center [710, 522] width 598 height 36
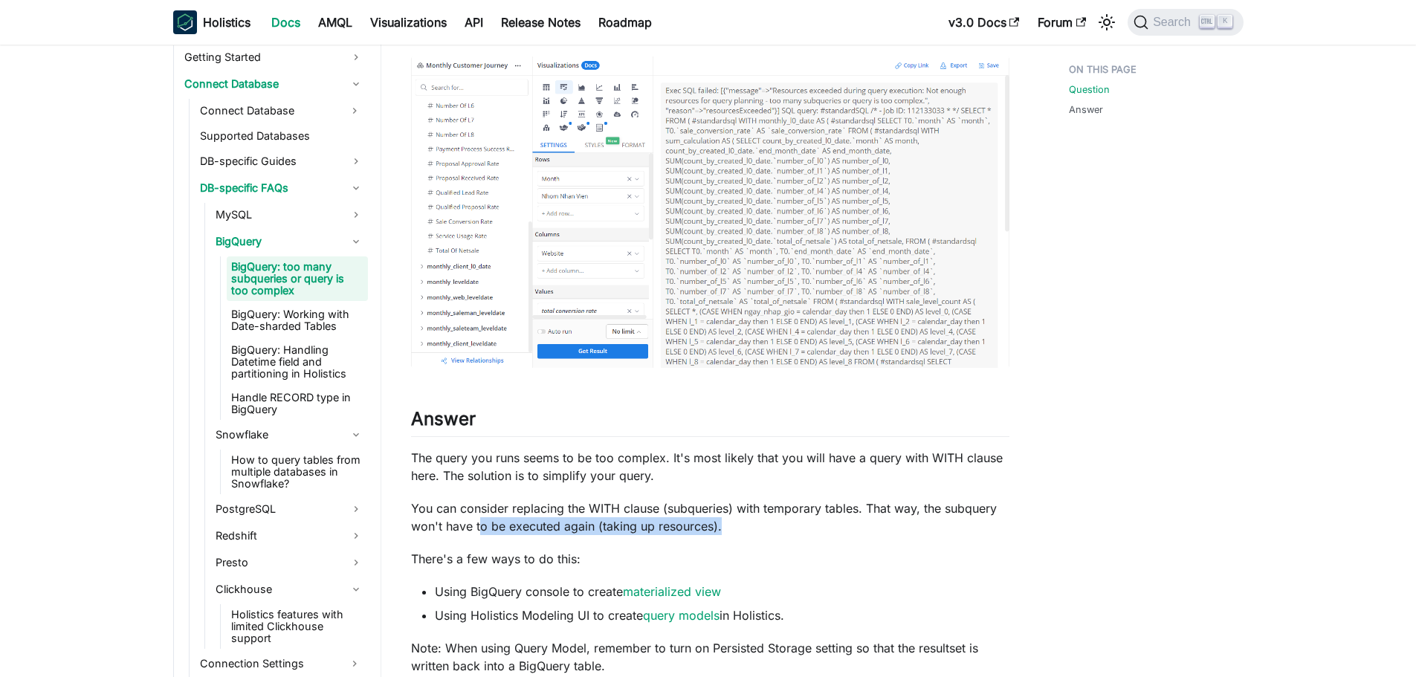
scroll to position [372, 0]
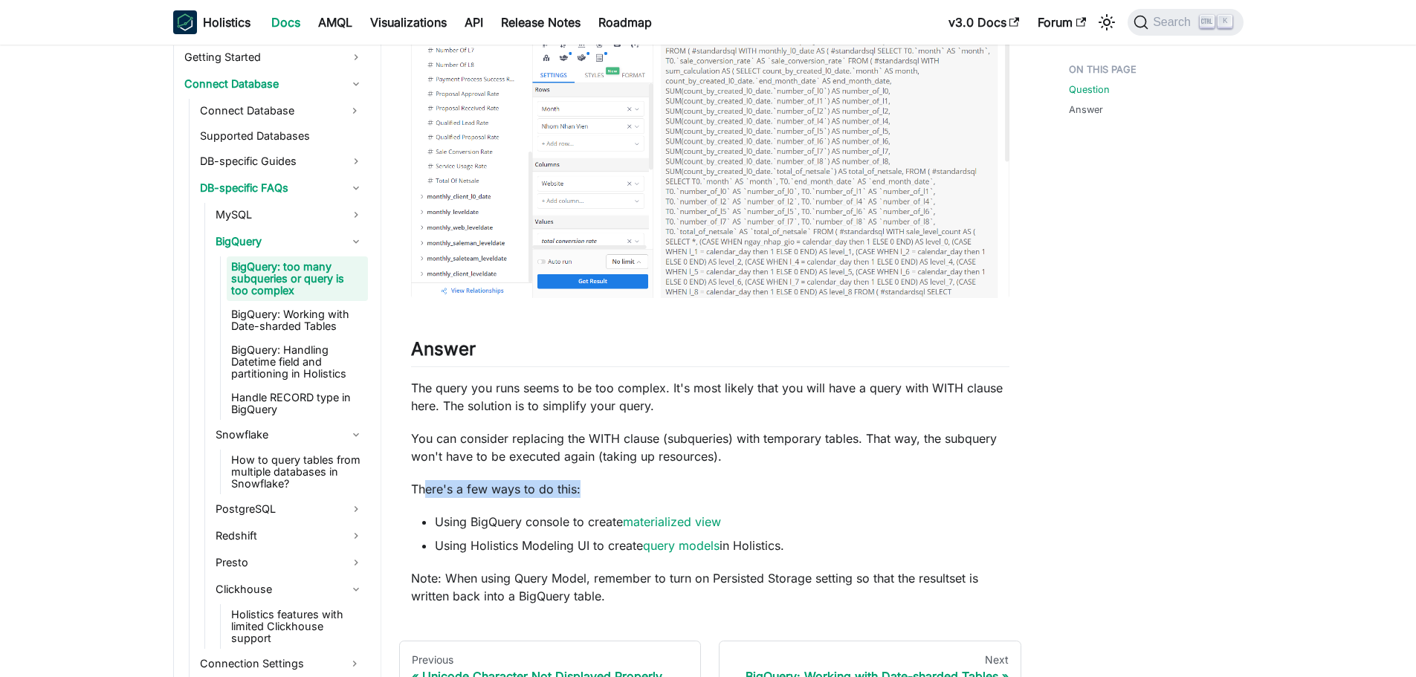
drag, startPoint x: 440, startPoint y: 493, endPoint x: 641, endPoint y: 493, distance: 201.4
click at [638, 493] on p "There's a few ways to do this:" at bounding box center [710, 489] width 598 height 18
click at [644, 493] on p "There's a few ways to do this:" at bounding box center [710, 489] width 598 height 18
drag, startPoint x: 470, startPoint y: 524, endPoint x: 623, endPoint y: 519, distance: 153.1
click at [623, 519] on li "Using BigQuery console to create materialized view" at bounding box center [722, 522] width 574 height 18
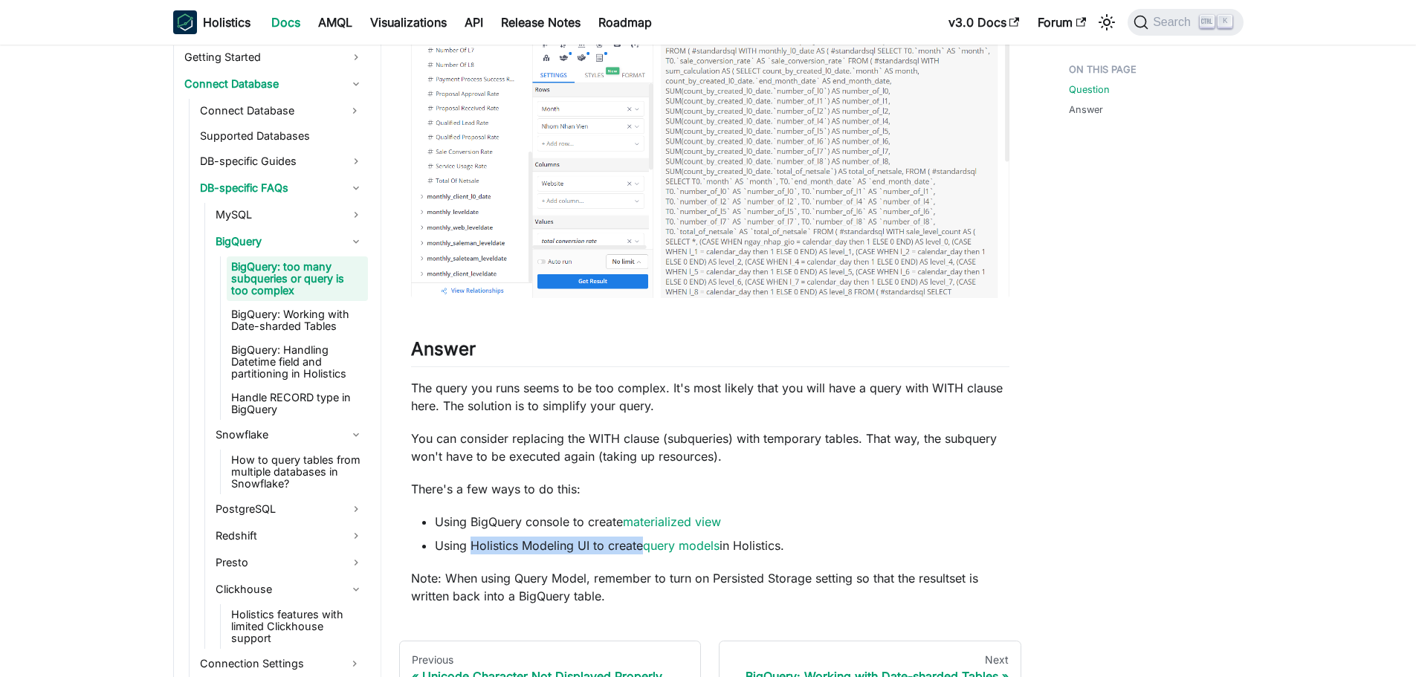
drag, startPoint x: 471, startPoint y: 547, endPoint x: 641, endPoint y: 550, distance: 169.5
click at [641, 550] on li "Using Holistics Modeling UI to create query models in Holistics." at bounding box center [722, 546] width 574 height 18
drag, startPoint x: 725, startPoint y: 545, endPoint x: 798, endPoint y: 545, distance: 73.6
click at [798, 545] on li "Using Holistics Modeling UI to create query models in Holistics." at bounding box center [722, 546] width 574 height 18
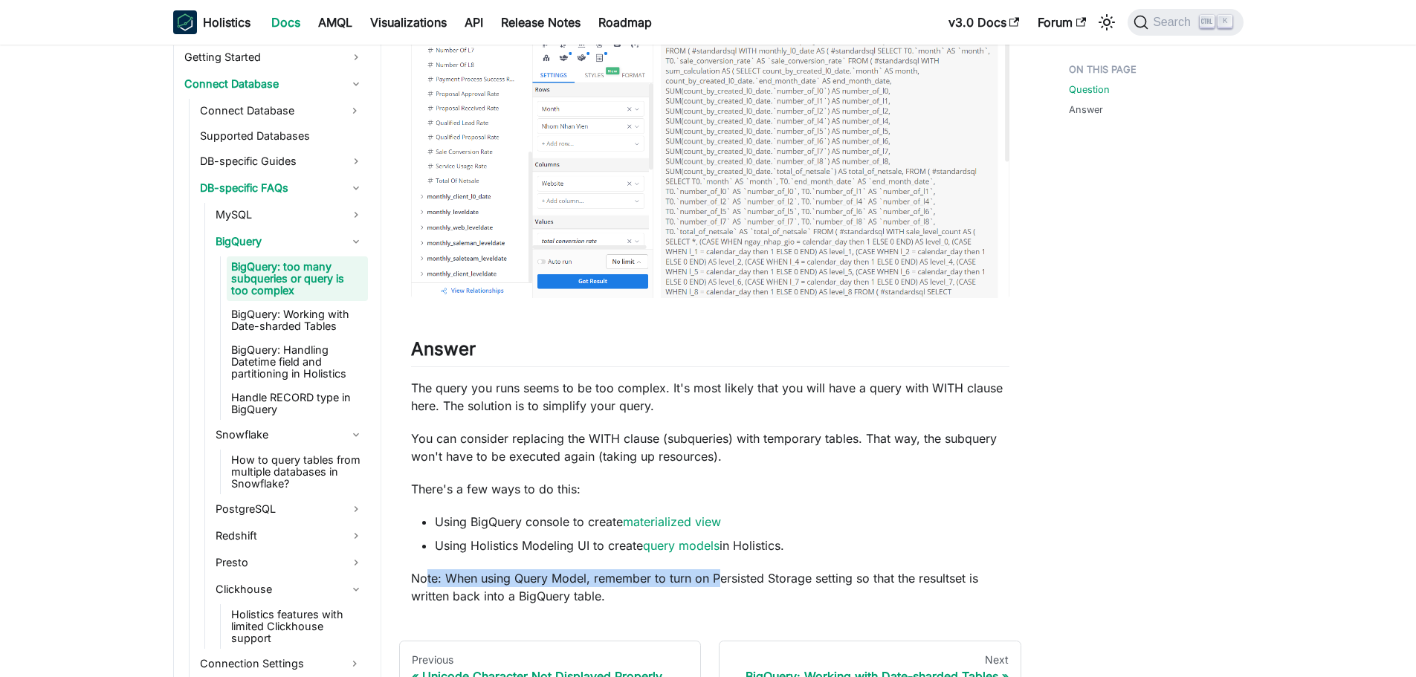
drag, startPoint x: 426, startPoint y: 569, endPoint x: 722, endPoint y: 577, distance: 296.6
click at [722, 577] on p "Note: When using Query Model, remember to turn on Persisted Storage setting so …" at bounding box center [710, 587] width 598 height 36
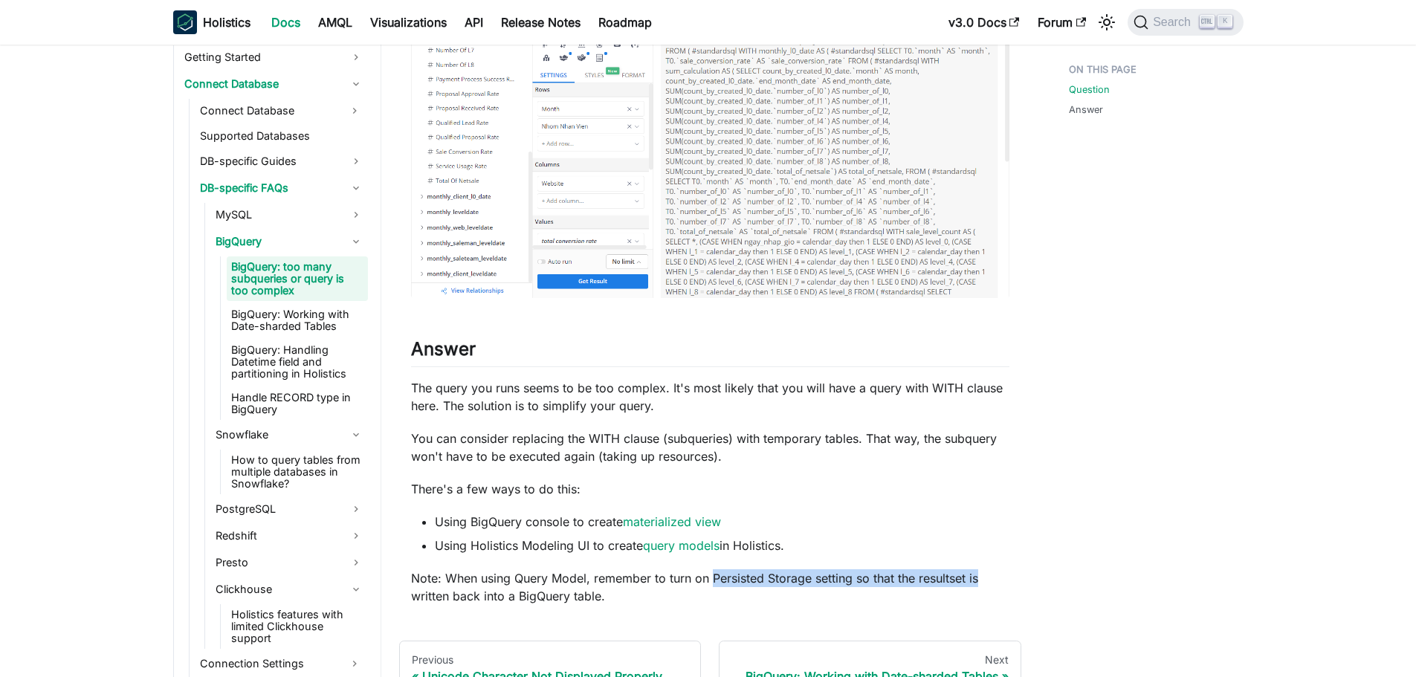
drag, startPoint x: 713, startPoint y: 580, endPoint x: 1026, endPoint y: 580, distance: 312.1
click at [1026, 580] on div "Analytics Development Connect Database DB-specific FAQs BigQuery BigQuery: too …" at bounding box center [710, 218] width 658 height 1067
click at [288, 406] on link "Handle RECORD type in BigQuery" at bounding box center [297, 403] width 141 height 33
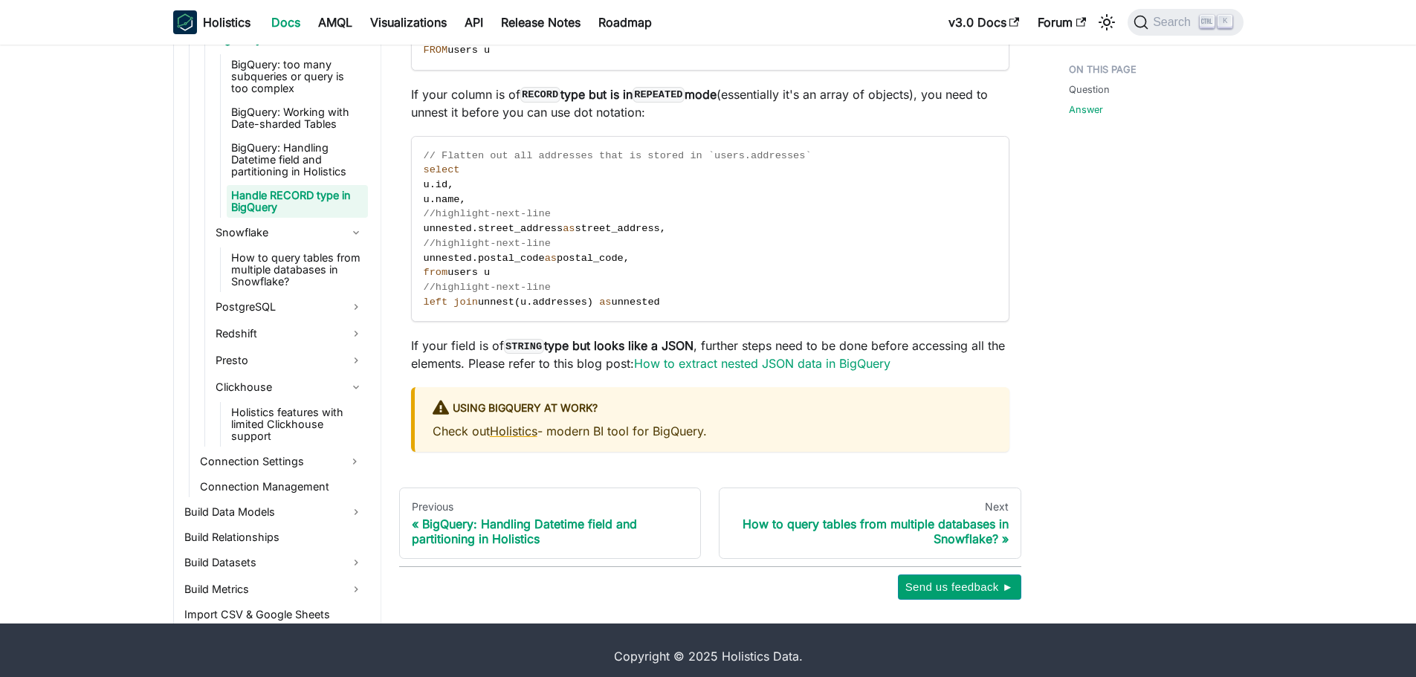
scroll to position [461, 0]
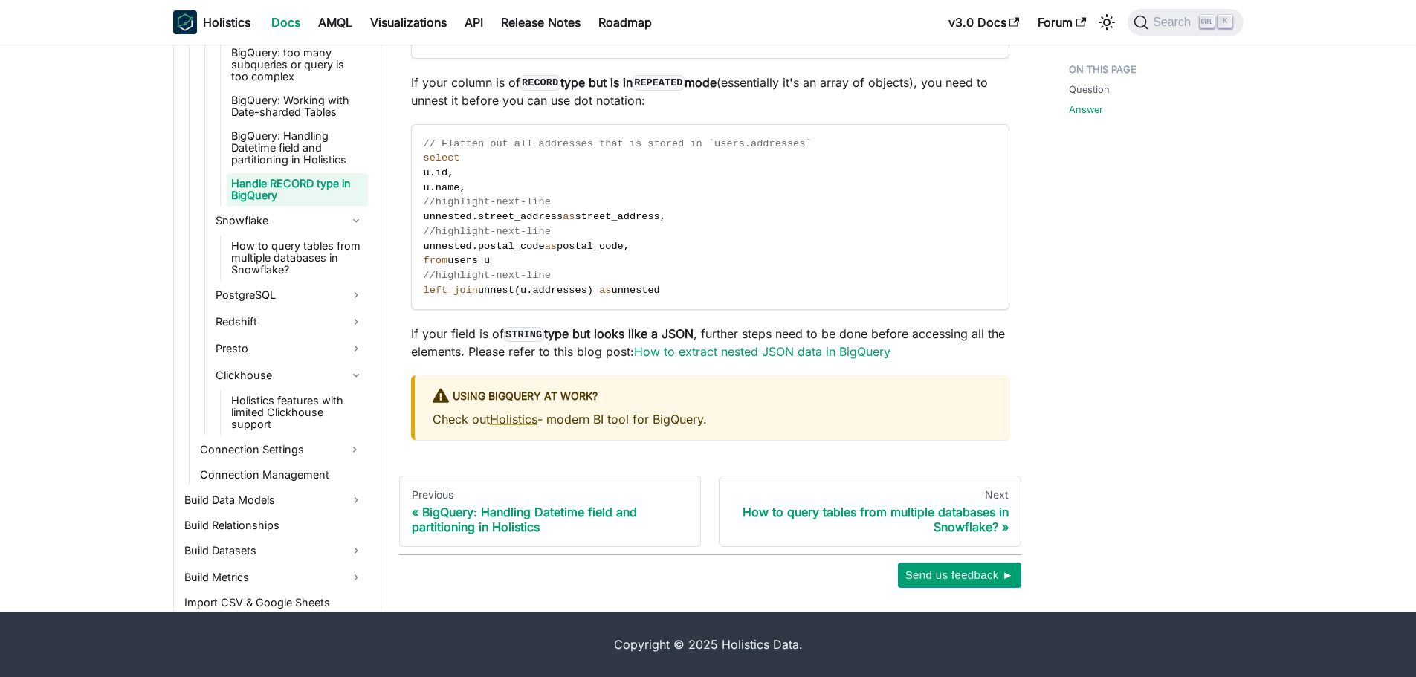
drag, startPoint x: 612, startPoint y: 424, endPoint x: 719, endPoint y: 421, distance: 107.1
click at [716, 420] on p "Check out Holistics - modern BI tool for BigQuery." at bounding box center [712, 419] width 559 height 18
click at [728, 421] on p "Check out Holistics - modern BI tool for BigQuery." at bounding box center [712, 419] width 559 height 18
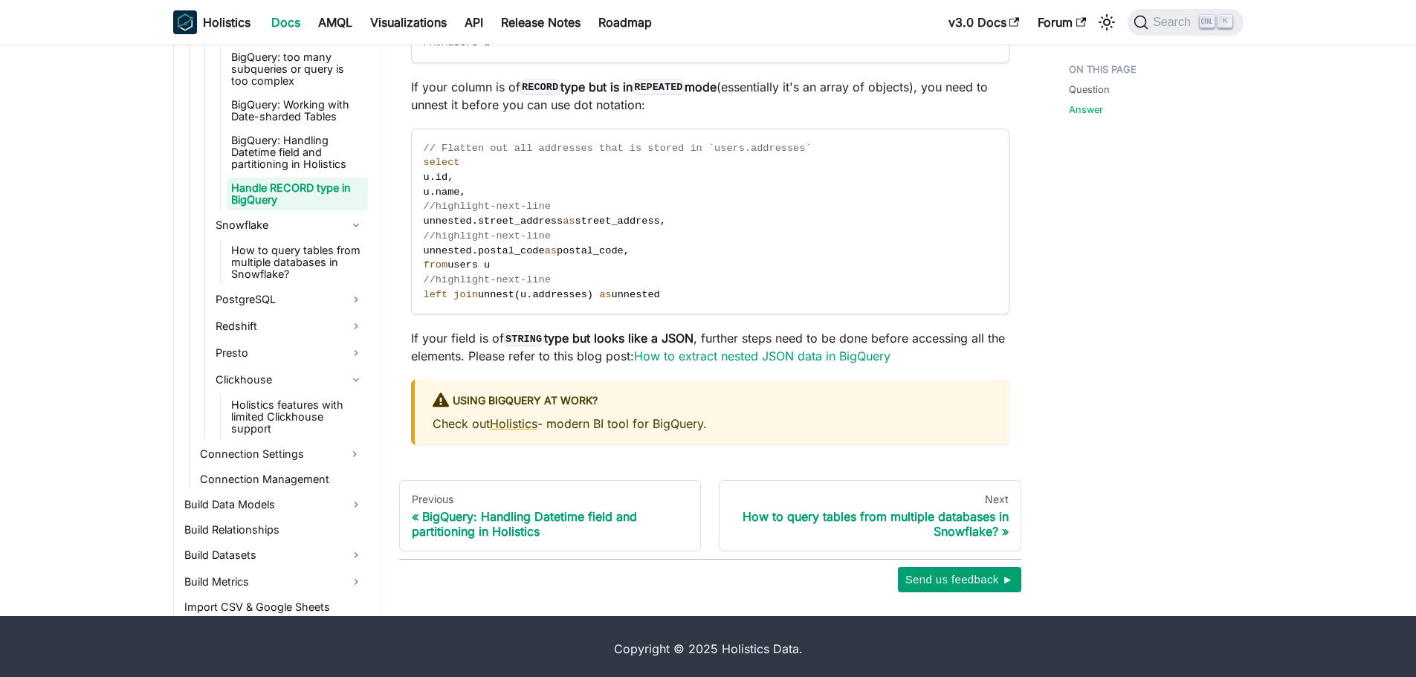
scroll to position [387, 0]
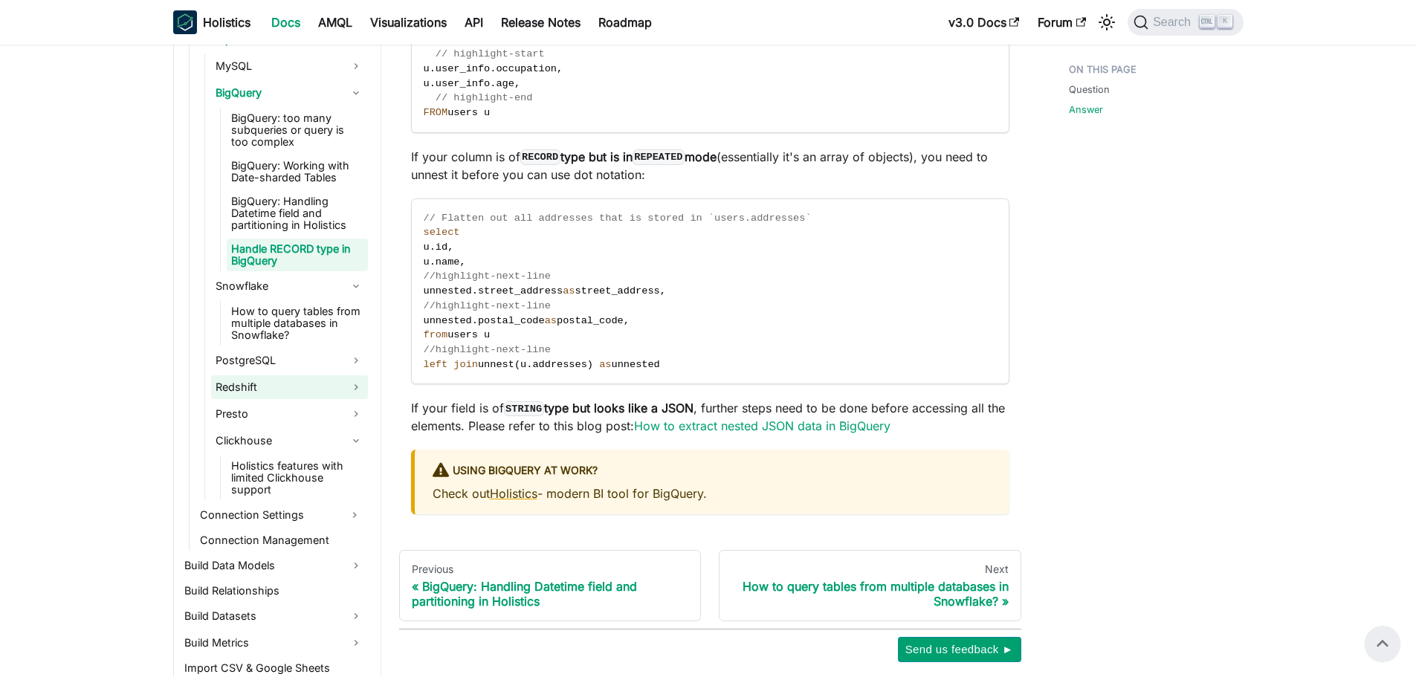
click at [280, 391] on link "Redshift" at bounding box center [289, 387] width 157 height 24
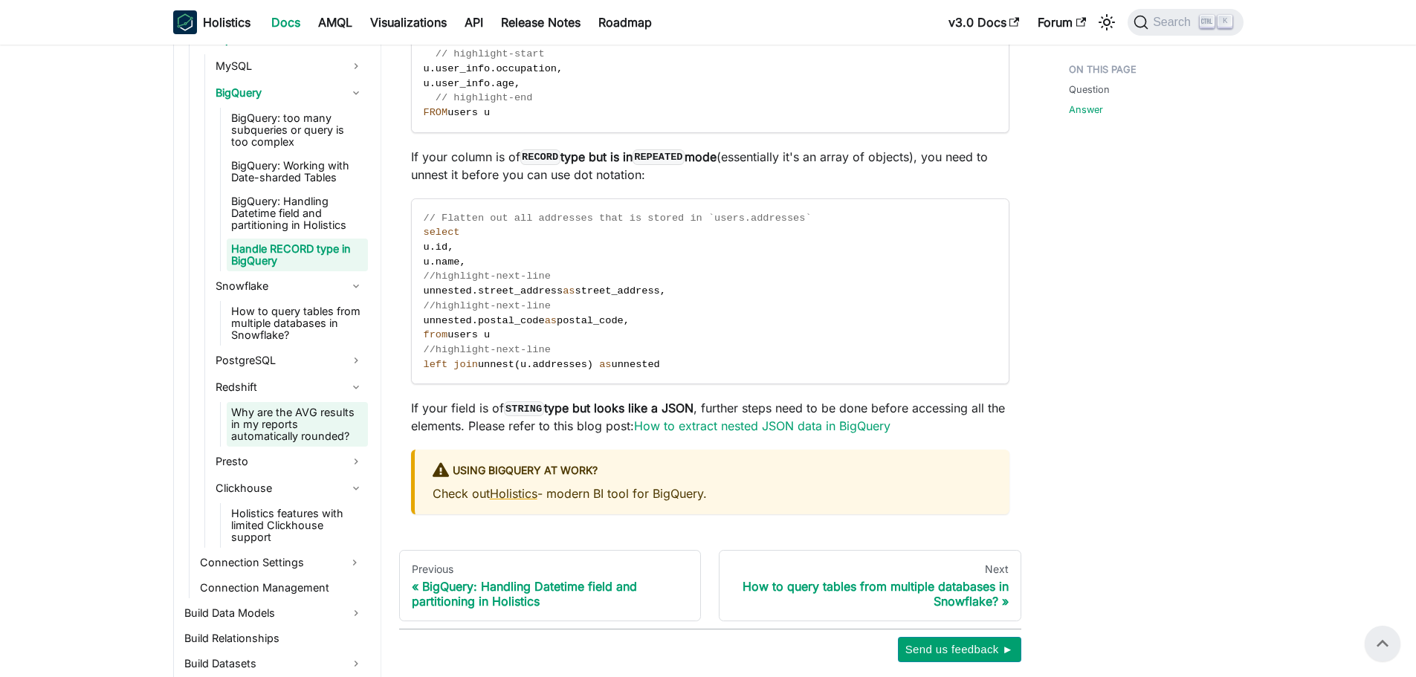
click at [284, 427] on link "Why are the AVG results in my reports automatically rounded?" at bounding box center [297, 424] width 141 height 45
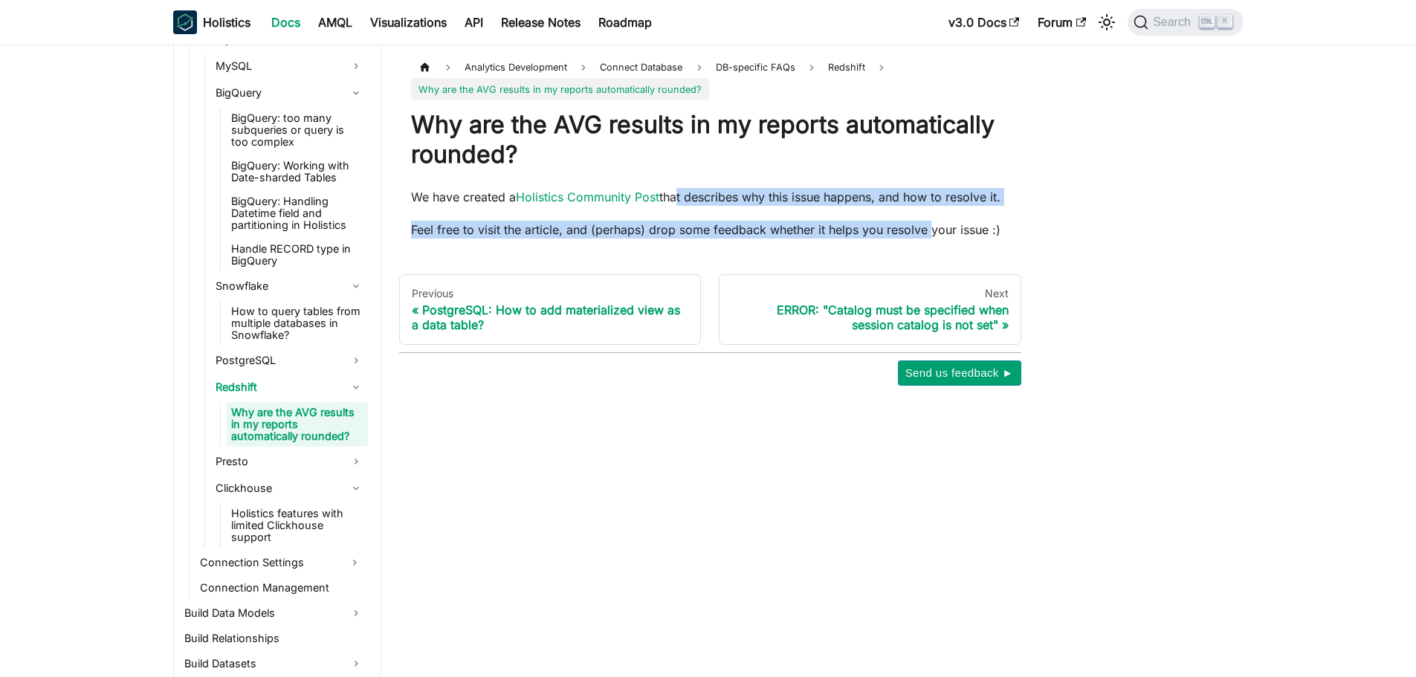
drag, startPoint x: 731, startPoint y: 200, endPoint x: 928, endPoint y: 207, distance: 197.0
click at [928, 207] on div "Why are the AVG results in my reports automatically rounded? We have created a …" at bounding box center [710, 174] width 598 height 129
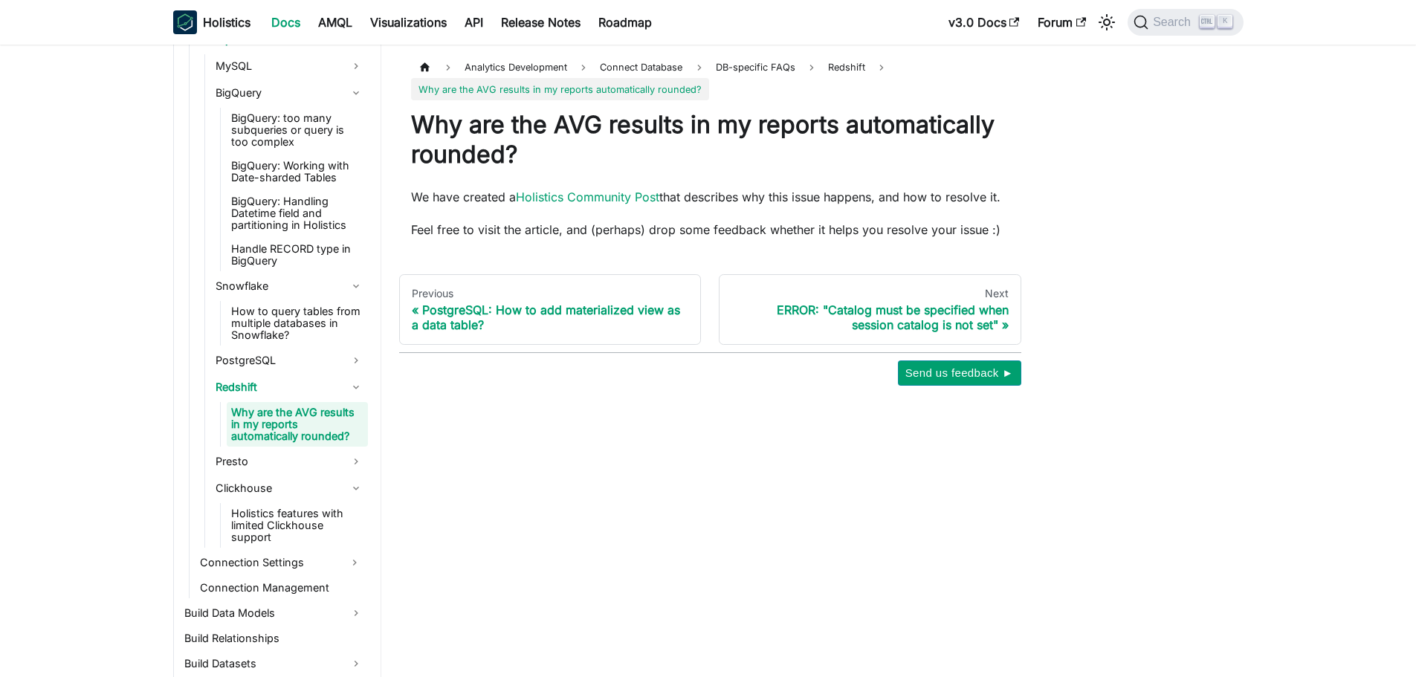
click at [507, 246] on div "Analytics Development Connect Database DB-specific FAQs Redshift Why are the AV…" at bounding box center [710, 220] width 622 height 329
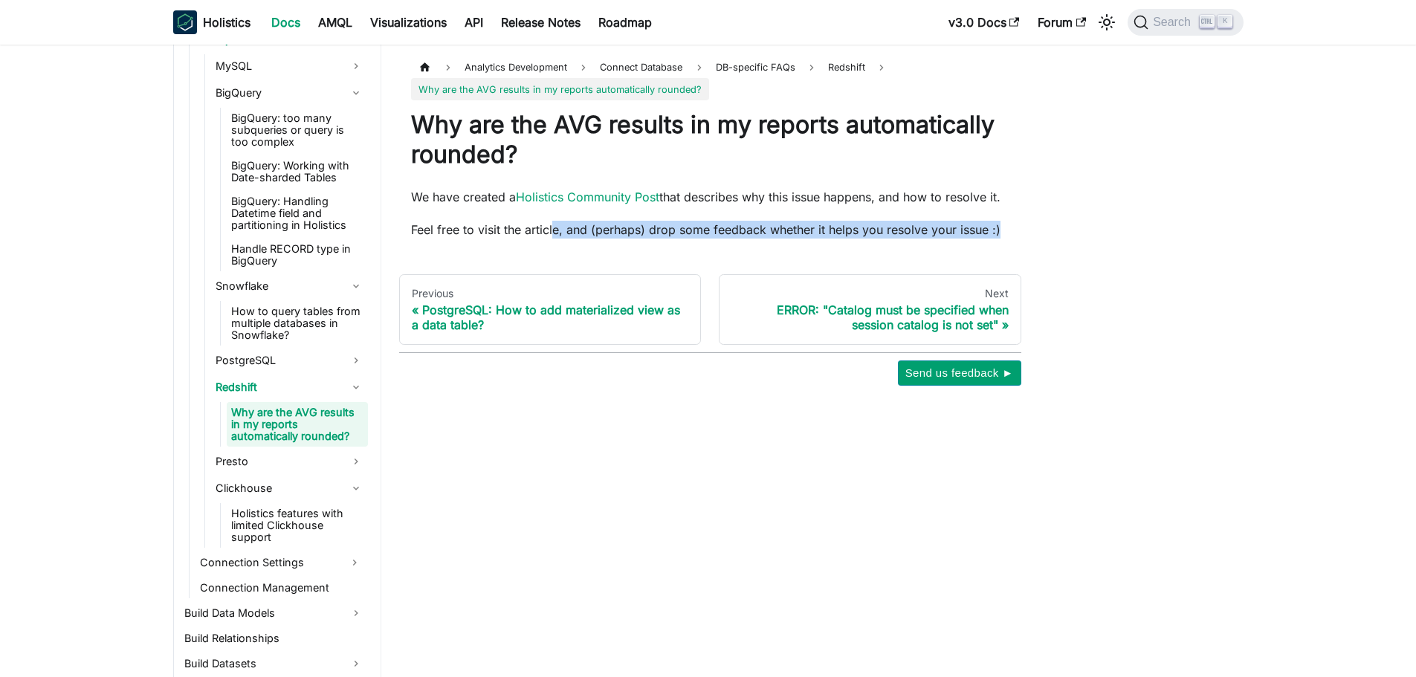
drag, startPoint x: 604, startPoint y: 223, endPoint x: 1044, endPoint y: 226, distance: 439.9
click at [1043, 226] on div "Analytics Development Connect Database DB-specific FAQs Redshift Why are the AV…" at bounding box center [819, 220] width 877 height 329
click at [1051, 226] on div "Analytics Development Connect Database DB-specific FAQs Redshift Why are the AV…" at bounding box center [819, 220] width 877 height 329
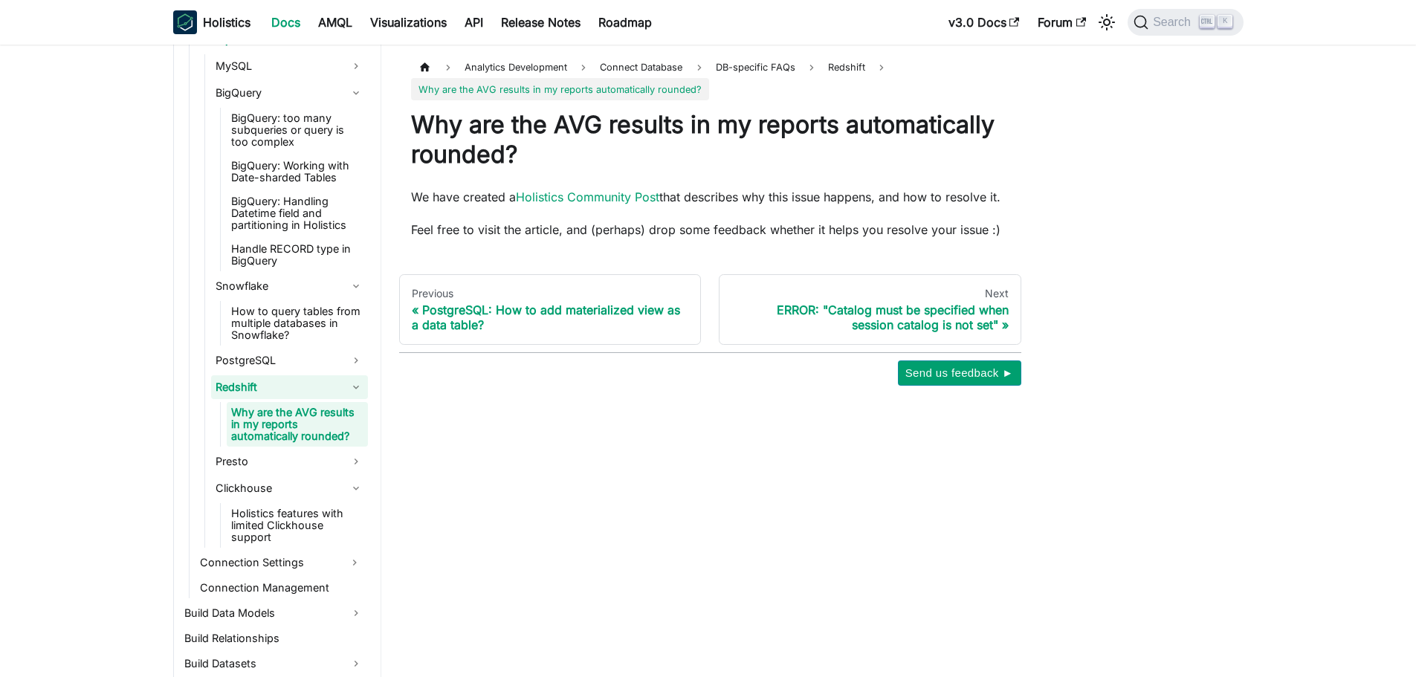
click at [282, 382] on link "Redshift" at bounding box center [289, 387] width 157 height 24
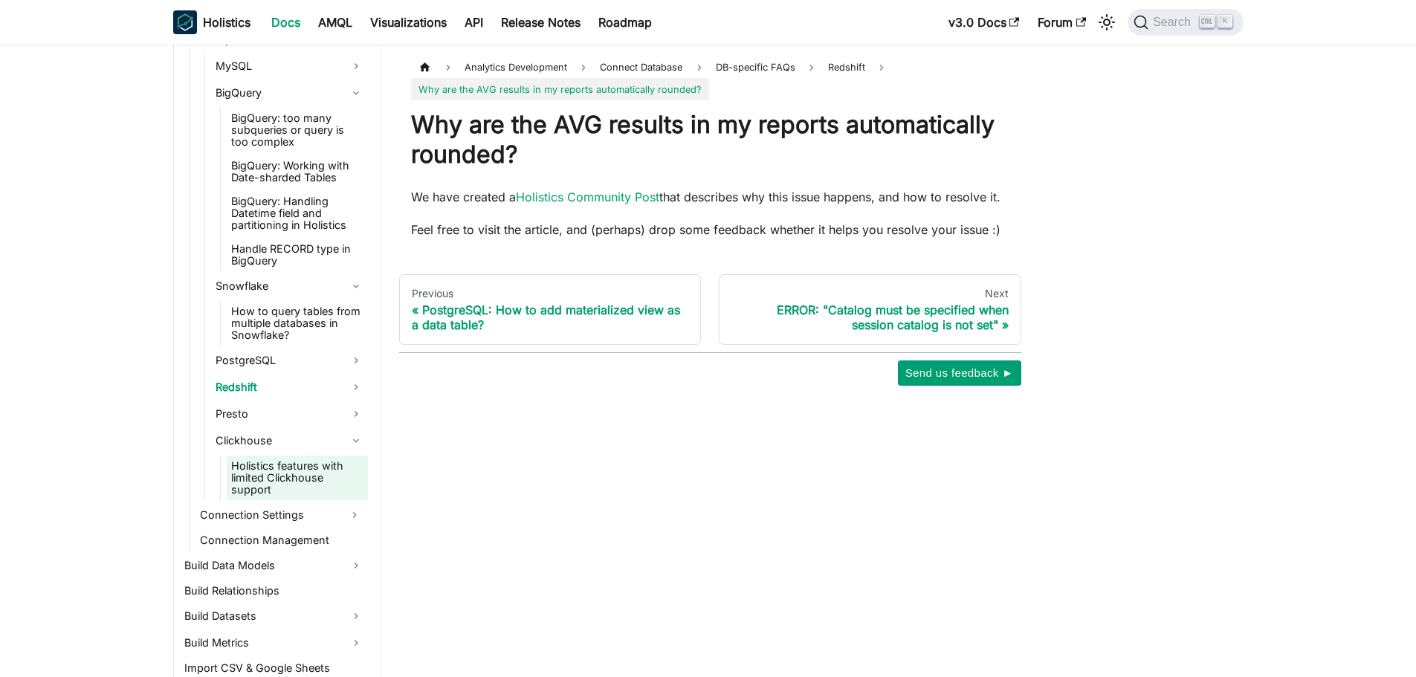
click at [270, 472] on link "Holistics features with limited Clickhouse support" at bounding box center [297, 478] width 141 height 45
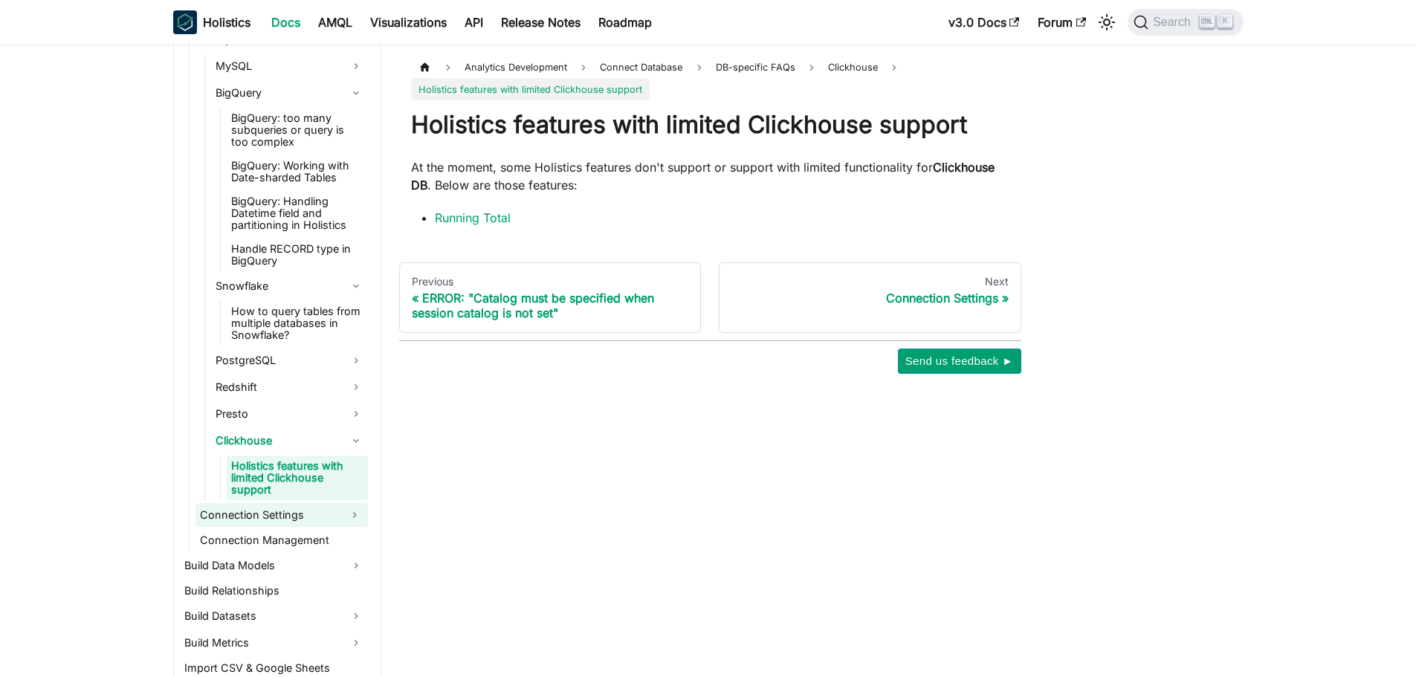
click at [351, 511] on button "Expand sidebar category 'Connection Settings'" at bounding box center [354, 515] width 27 height 24
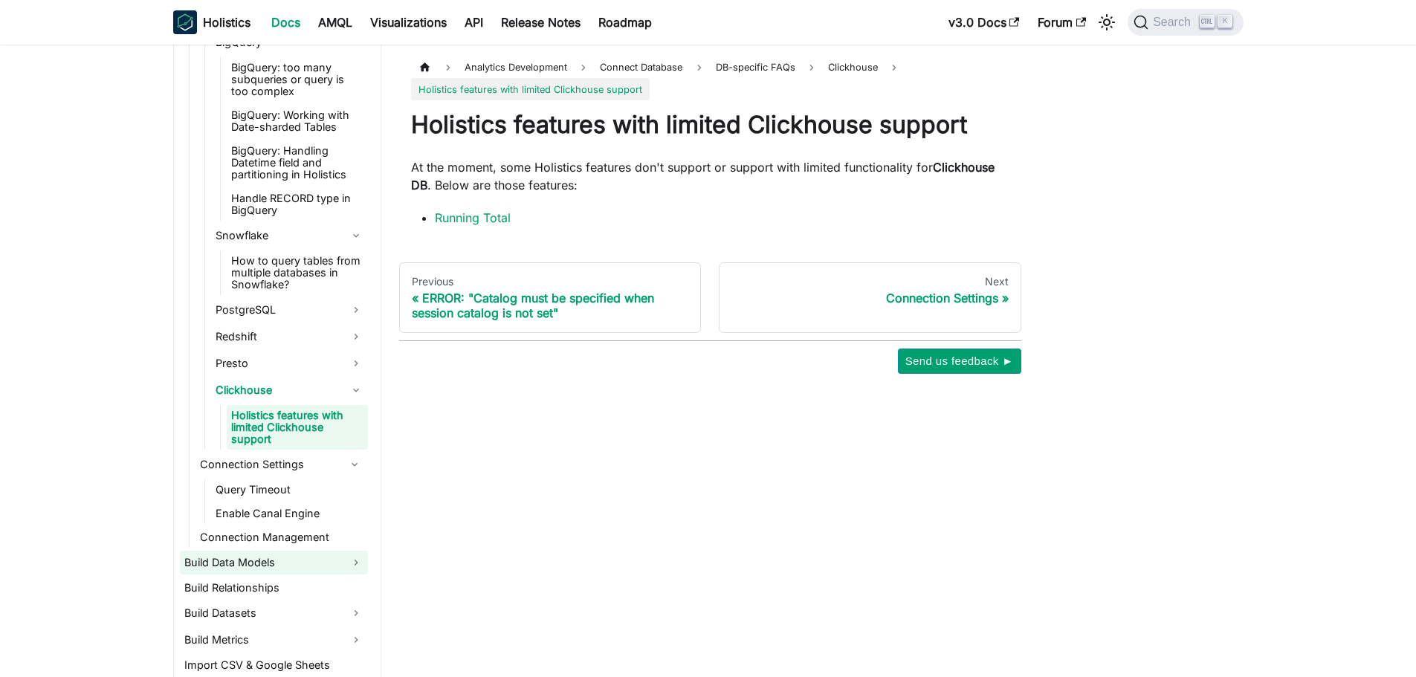
scroll to position [478, 0]
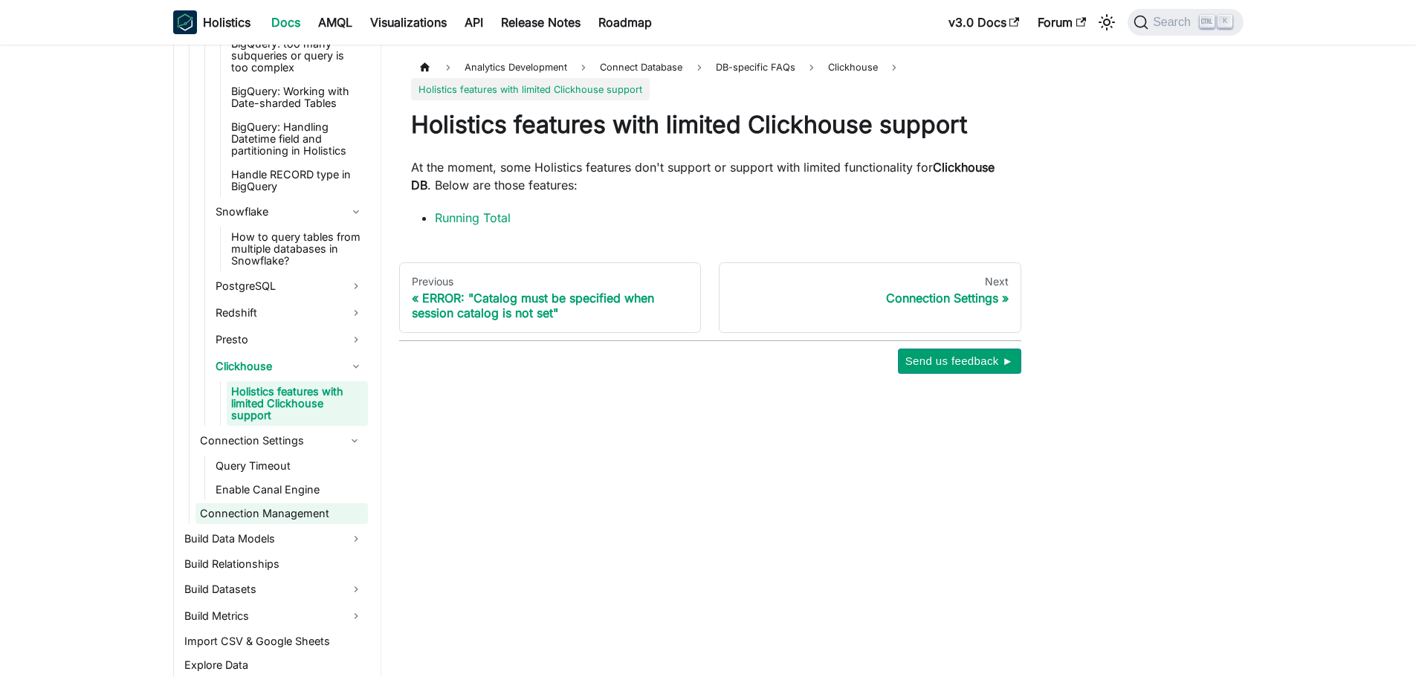
click at [291, 514] on link "Connection Management" at bounding box center [281, 513] width 172 height 21
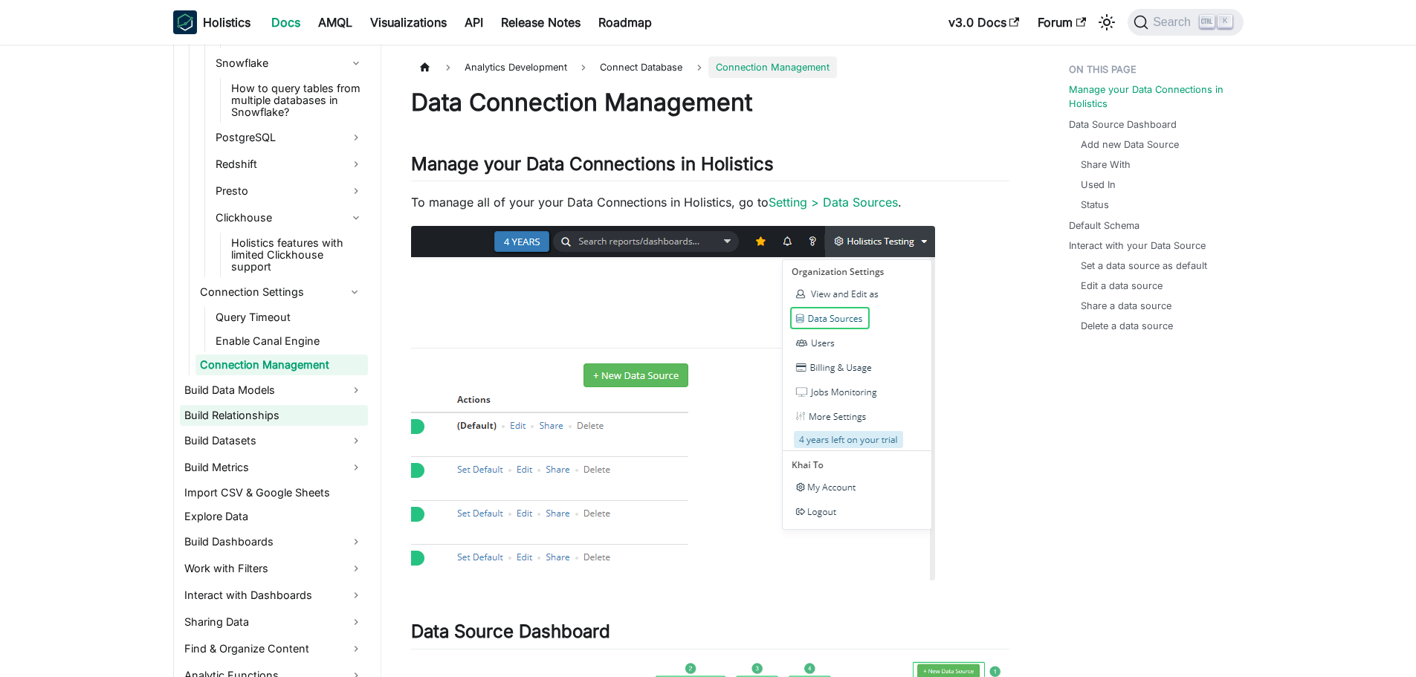
scroll to position [701, 0]
